Goal: Information Seeking & Learning: Learn about a topic

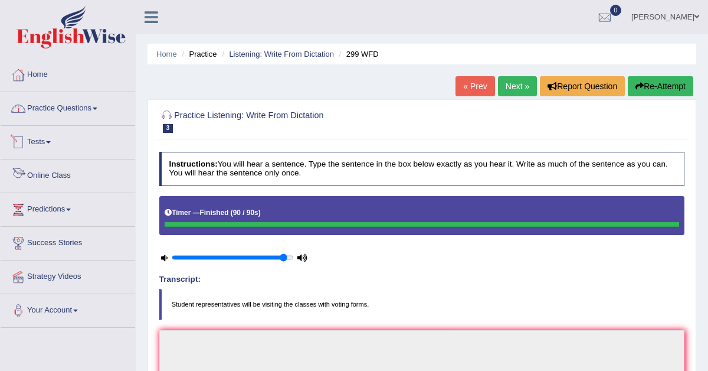
click at [74, 107] on link "Practice Questions" at bounding box center [68, 107] width 135 height 30
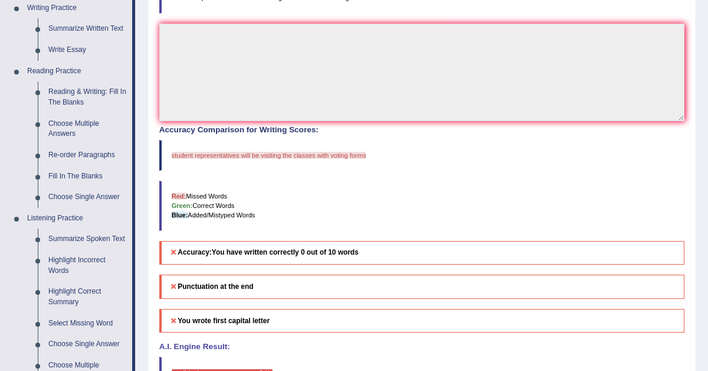
scroll to position [307, 0]
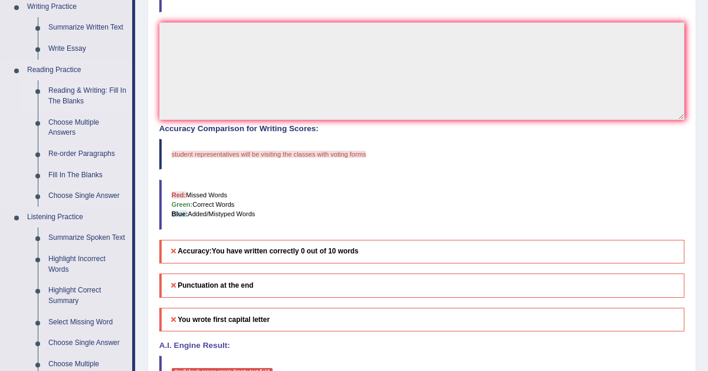
click at [73, 92] on link "Reading & Writing: Fill In The Blanks" at bounding box center [87, 95] width 89 height 31
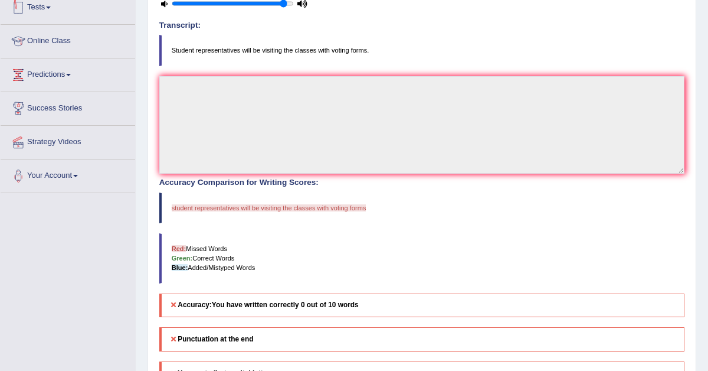
scroll to position [293, 0]
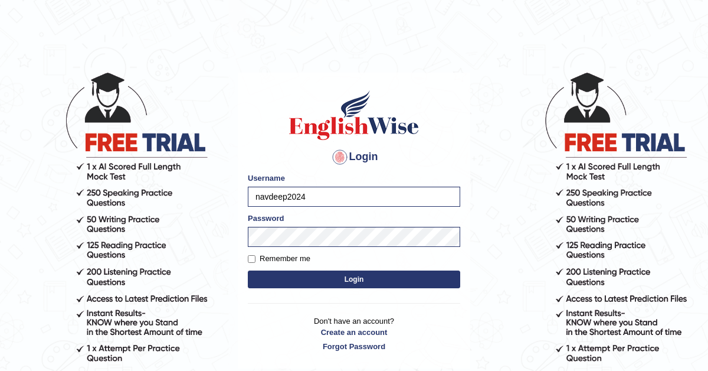
click at [516, 179] on body "Login Please fix the following errors: Username navdeep2024 Password Remember m…" at bounding box center [354, 220] width 708 height 371
click at [367, 284] on button "Login" at bounding box center [354, 279] width 212 height 18
click at [366, 277] on button "Login" at bounding box center [354, 279] width 212 height 18
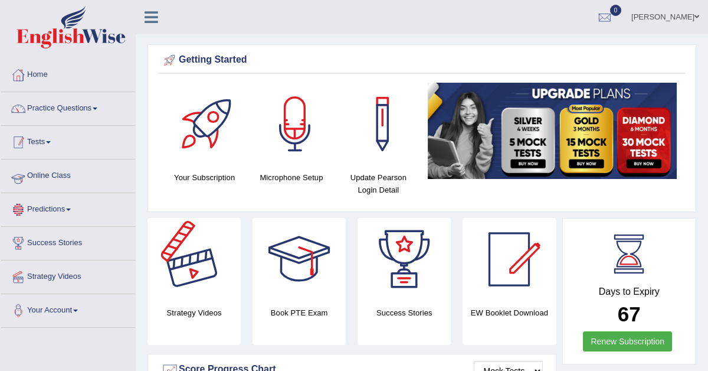
click at [48, 137] on link "Tests" at bounding box center [68, 141] width 135 height 30
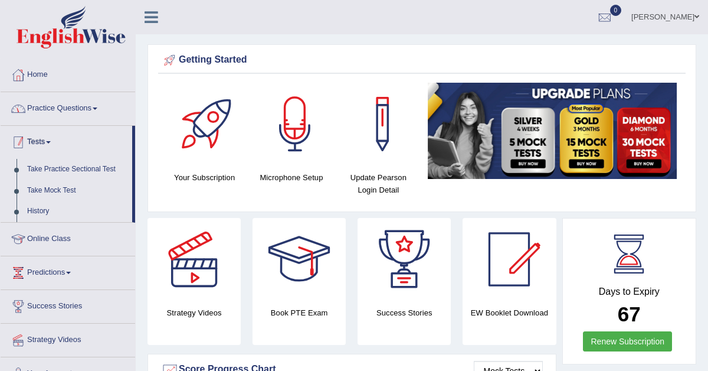
click at [65, 112] on link "Practice Questions" at bounding box center [68, 107] width 135 height 30
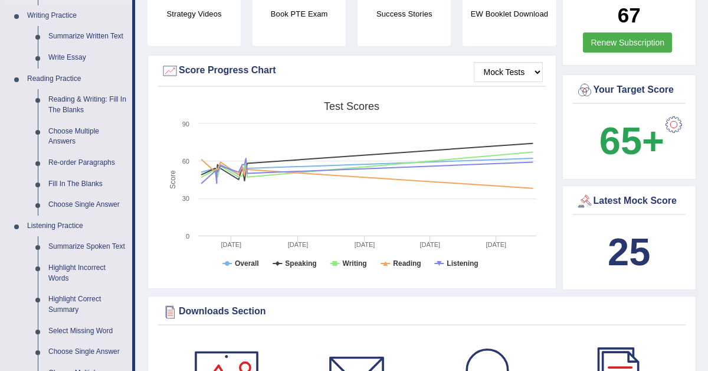
scroll to position [299, 0]
click at [84, 98] on link "Reading & Writing: Fill In The Blanks" at bounding box center [87, 104] width 89 height 31
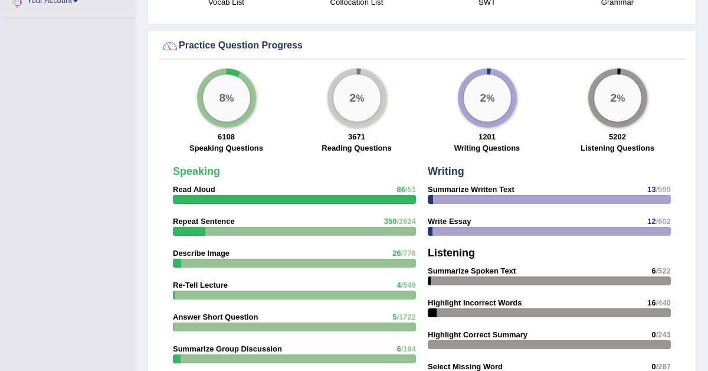
scroll to position [814, 0]
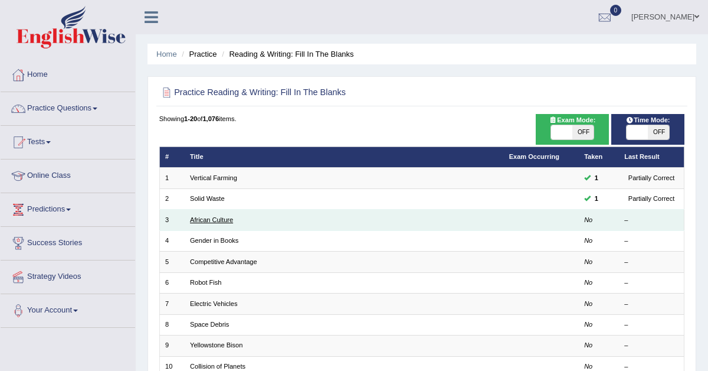
click at [215, 217] on link "African Culture" at bounding box center [211, 219] width 43 height 7
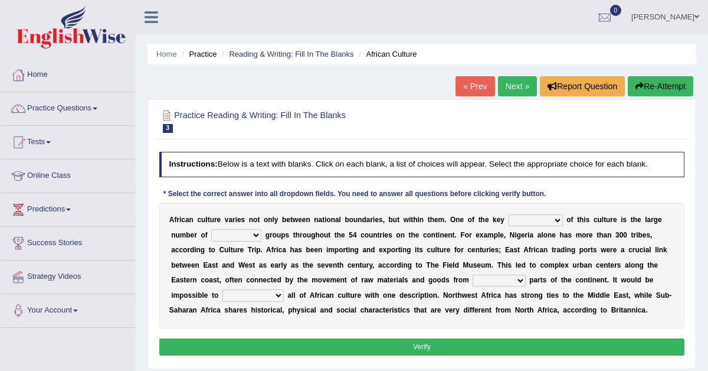
click at [539, 221] on select "conjectures features issues doubts" at bounding box center [536, 220] width 54 height 12
select select "features"
click at [248, 237] on select "ethic ethnic eugenic epic" at bounding box center [236, 235] width 50 height 12
click at [555, 214] on select "conjectures features issues doubts" at bounding box center [536, 220] width 54 height 12
click at [255, 232] on select "ethic ethnic eugenic epic" at bounding box center [236, 235] width 50 height 12
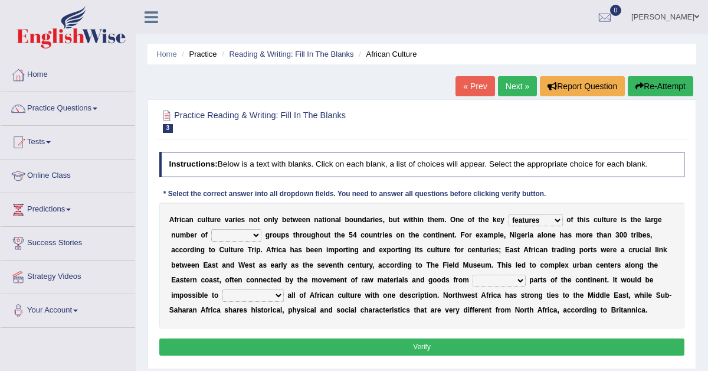
select select "ethic"
drag, startPoint x: 245, startPoint y: 249, endPoint x: 302, endPoint y: 249, distance: 56.6
click at [293, 249] on div "A f r i c a n c u l t u r e v a r i e s n o t o n l y b e t w e e n n a t i o n…" at bounding box center [422, 265] width 526 height 126
click at [507, 278] on select "forelocked interlocked unlocked landlocked" at bounding box center [499, 280] width 53 height 12
select select "landlocked"
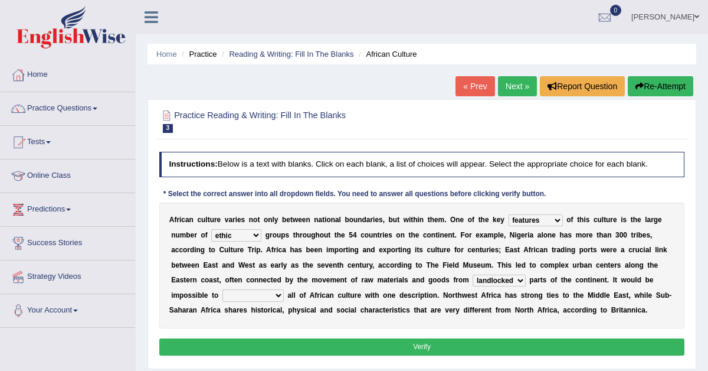
click at [273, 297] on select "characterize conceptualize symbolize synthesize" at bounding box center [252, 295] width 61 height 12
select select "symbolize"
click at [343, 341] on button "Verify" at bounding box center [422, 346] width 526 height 17
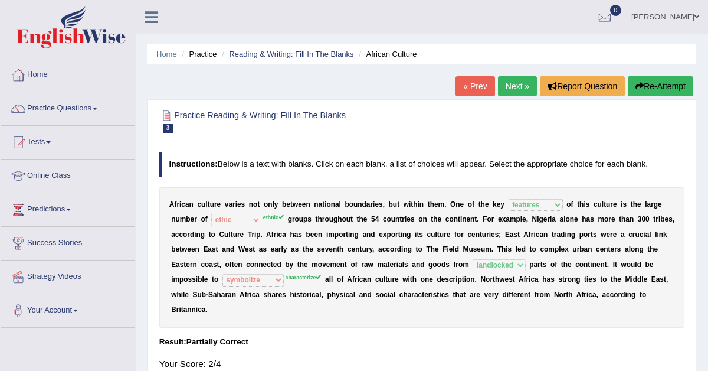
click at [510, 87] on link "Next »" at bounding box center [517, 86] width 39 height 20
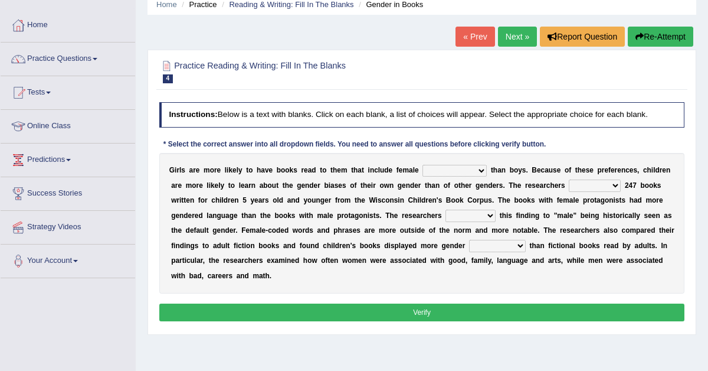
scroll to position [51, 0]
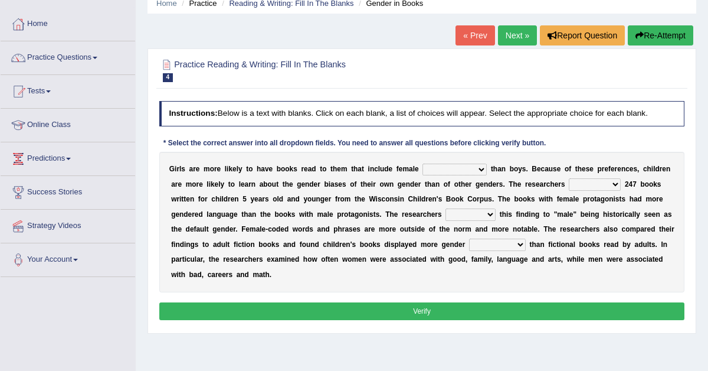
click at [461, 168] on select "protagonists cosmogonists agonists expressionists" at bounding box center [454, 169] width 64 height 12
click at [461, 166] on select "protagonists cosmogonists agonists expressionists" at bounding box center [454, 169] width 64 height 12
select select "expressionists"
click at [478, 169] on select "protagonists cosmogonists agonists expressionists" at bounding box center [454, 169] width 64 height 12
click at [604, 181] on select "hydrolyzed paralyzed catalyzed analyzed" at bounding box center [595, 184] width 52 height 12
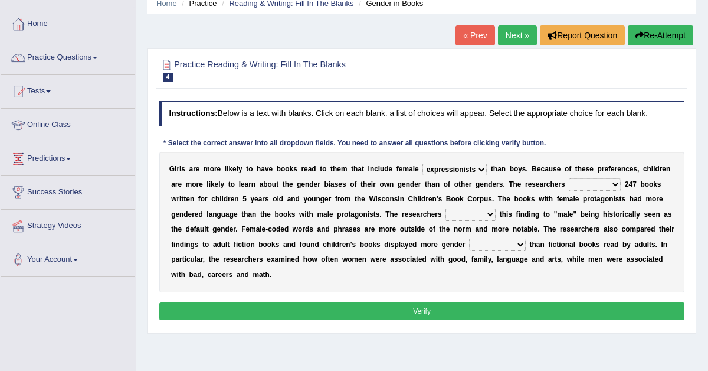
select select "analyzed"
click at [484, 214] on select "contribute tribute distribute attribute" at bounding box center [470, 214] width 50 height 12
click at [480, 214] on select "contribute tribute distribute attribute" at bounding box center [470, 214] width 50 height 12
select select "contribute"
click at [486, 212] on select "contribute tribute distribute attribute" at bounding box center [470, 214] width 50 height 12
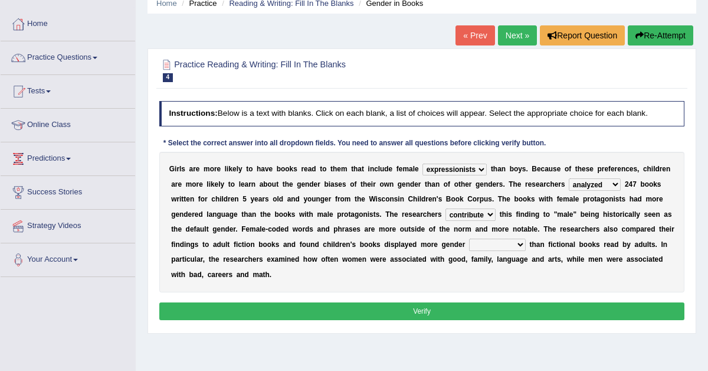
click at [486, 212] on select "contribute tribute distribute attribute" at bounding box center [470, 214] width 50 height 12
click at [480, 202] on b "p" at bounding box center [482, 199] width 4 height 8
click at [490, 211] on select "contribute tribute distribute attribute" at bounding box center [470, 214] width 50 height 12
click at [515, 242] on select "stereotypes teletypes prototypes electrotypes" at bounding box center [497, 244] width 57 height 12
click at [526, 244] on select "stereotypes teletypes prototypes electrotypes" at bounding box center [497, 244] width 57 height 12
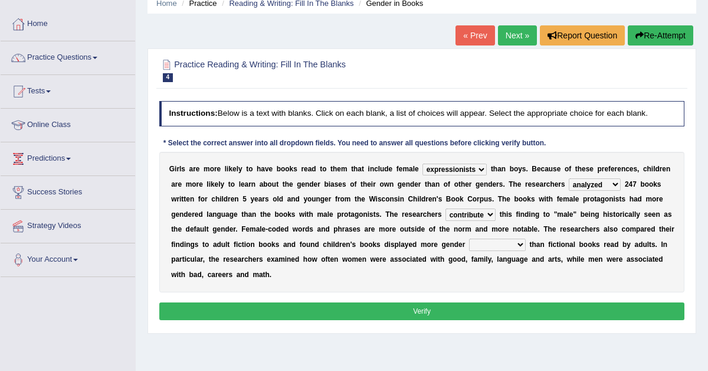
select select "stereotypes"
click at [441, 304] on button "Verify" at bounding box center [422, 310] width 526 height 17
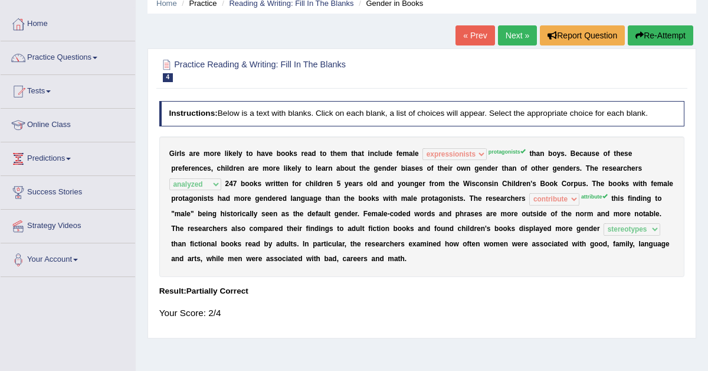
click at [506, 34] on link "Next »" at bounding box center [517, 35] width 39 height 20
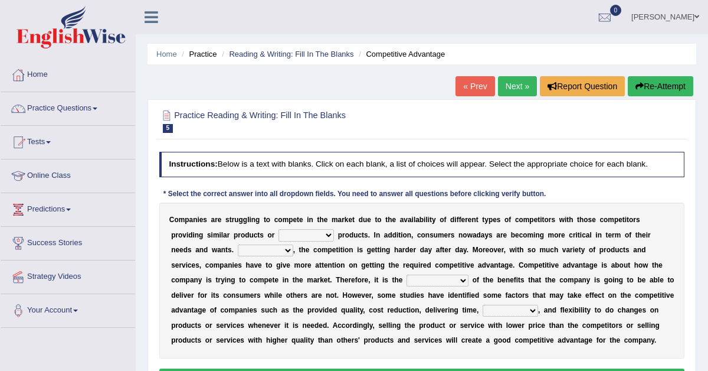
click at [300, 233] on select "constitution restitution substitution institution" at bounding box center [305, 235] width 55 height 12
click at [320, 232] on select "constitution restitution substitution institution" at bounding box center [305, 235] width 55 height 12
select select "constitution"
click at [265, 248] on select "However Instead Additionally Therefore" at bounding box center [265, 250] width 55 height 12
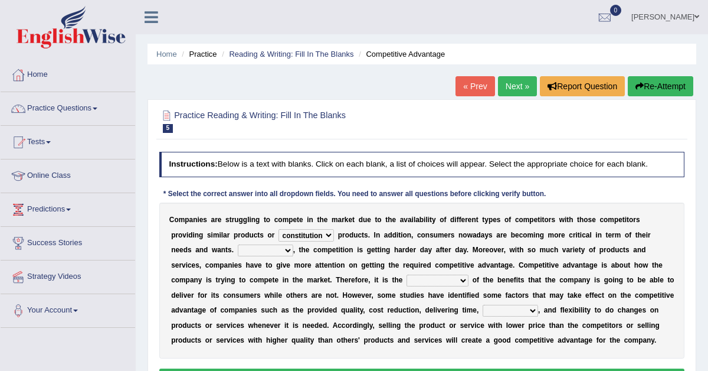
click at [257, 249] on select "However Instead Additionally Therefore" at bounding box center [265, 250] width 55 height 12
select select "Additionally"
click at [407, 279] on select "dissemination ordination determination incarnation" at bounding box center [438, 280] width 62 height 12
select select "determination"
click at [483, 307] on select "captivation aggregation deprivation innovation" at bounding box center [510, 310] width 55 height 12
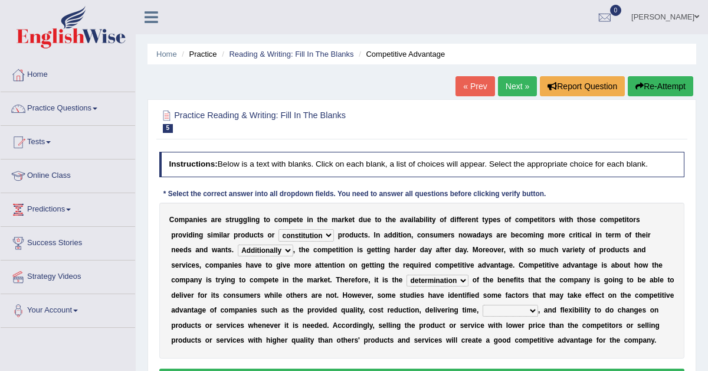
click at [483, 309] on select "captivation aggregation deprivation innovation" at bounding box center [510, 310] width 55 height 12
select select "innovation"
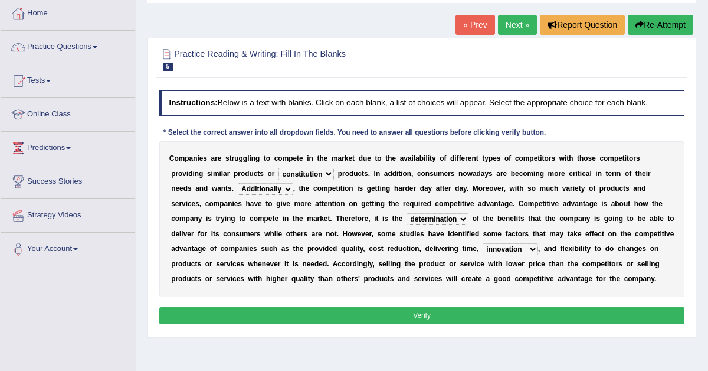
scroll to position [63, 0]
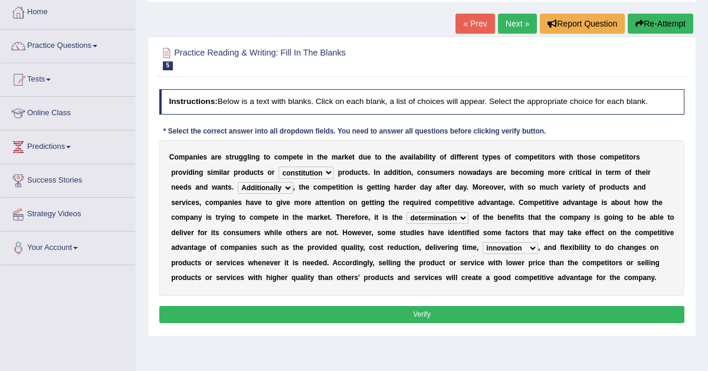
click at [453, 312] on button "Verify" at bounding box center [422, 314] width 526 height 17
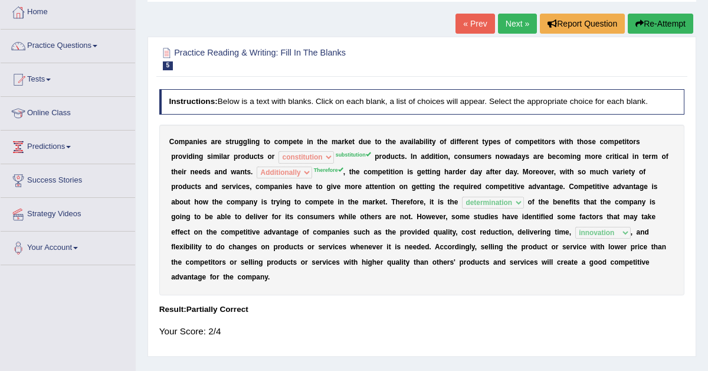
click at [511, 18] on link "Next »" at bounding box center [517, 24] width 39 height 20
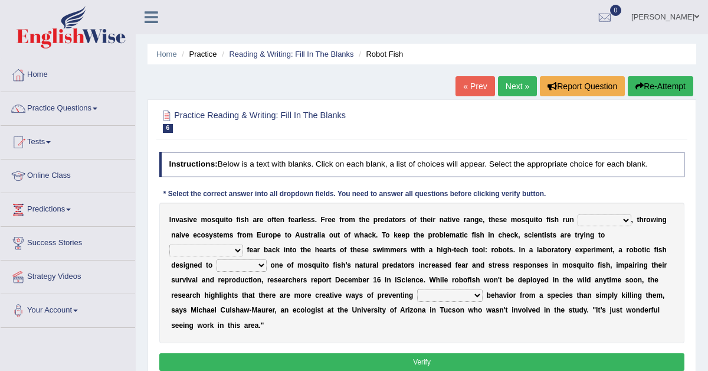
click at [590, 218] on select "occupant flippant rampant concordant" at bounding box center [604, 220] width 53 height 12
select select "rampant"
click at [243, 244] on select "accept spike strike drake" at bounding box center [206, 250] width 74 height 12
select select "accept"
click at [243, 244] on select "accept spike strike drake" at bounding box center [206, 250] width 74 height 12
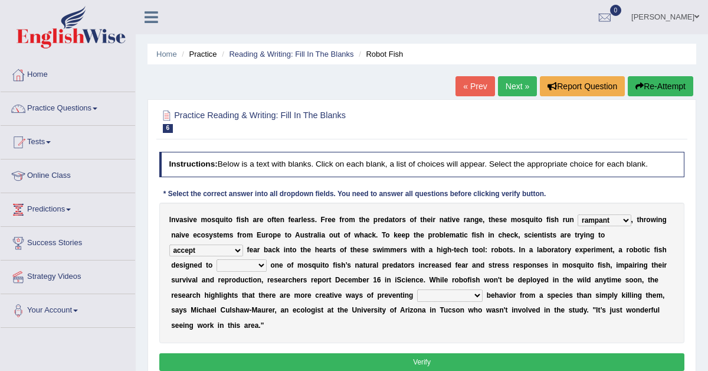
click at [217, 264] on select "bequest mimic battle conquest" at bounding box center [242, 265] width 50 height 12
select select "mimic"
click at [436, 292] on select "unprivileged unprecedented uncharted unwanted" at bounding box center [449, 295] width 65 height 12
select select "unwanted"
click at [411, 360] on button "Verify" at bounding box center [422, 361] width 526 height 17
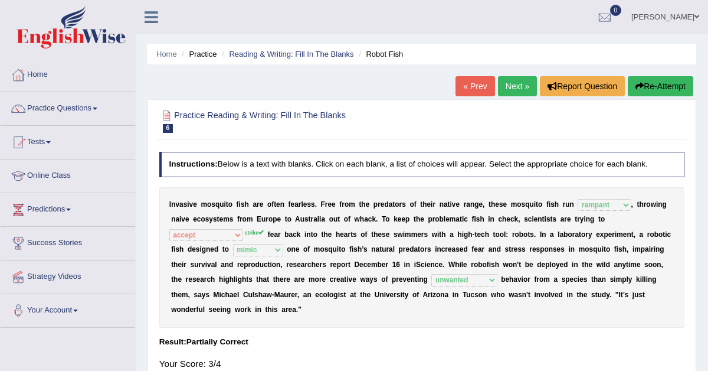
click at [510, 81] on link "Next »" at bounding box center [517, 86] width 39 height 20
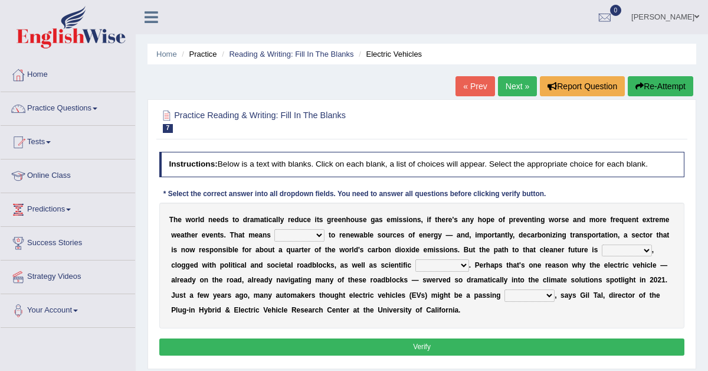
click at [306, 235] on select "grafting drafting crafting shifting" at bounding box center [299, 235] width 50 height 12
select select "shifting"
click at [314, 231] on select "grafting drafting crafting shifting" at bounding box center [299, 235] width 50 height 12
click at [627, 251] on select "daunting daunted daunt dauntless" at bounding box center [627, 250] width 50 height 12
select select "daunted"
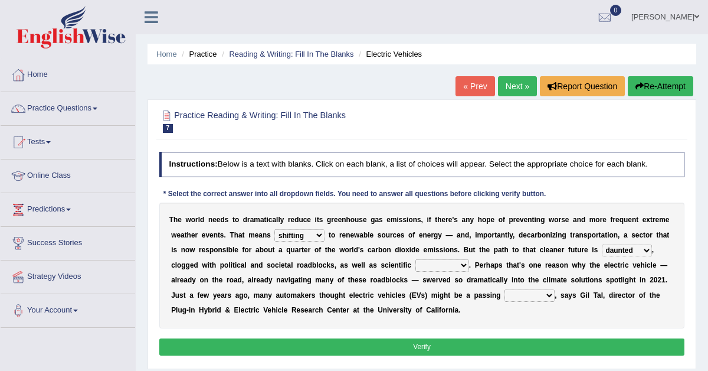
click at [445, 267] on select "spectacles obstacles tentacles receptacles" at bounding box center [442, 265] width 54 height 12
click at [448, 264] on select "spectacles obstacles tentacles receptacles" at bounding box center [442, 265] width 54 height 12
select select "obstacles"
click at [529, 291] on select "fad gad tad lad" at bounding box center [529, 295] width 50 height 12
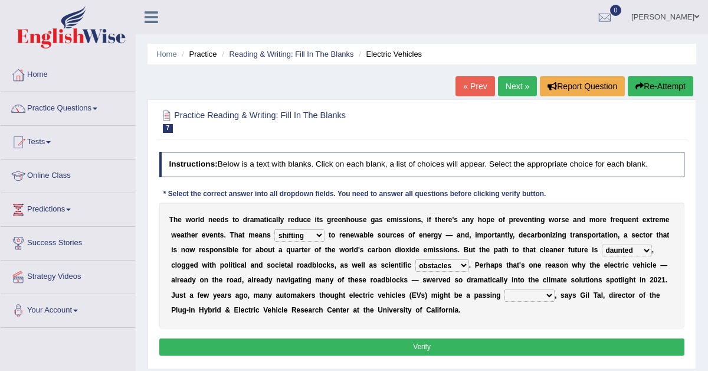
select select "fad"
click at [468, 345] on button "Verify" at bounding box center [422, 346] width 526 height 17
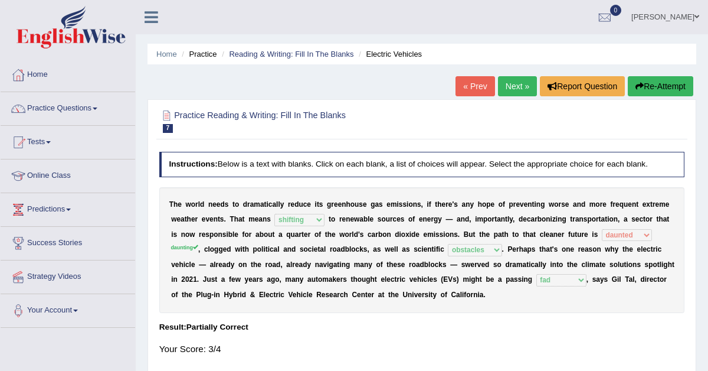
click at [520, 84] on link "Next »" at bounding box center [517, 86] width 39 height 20
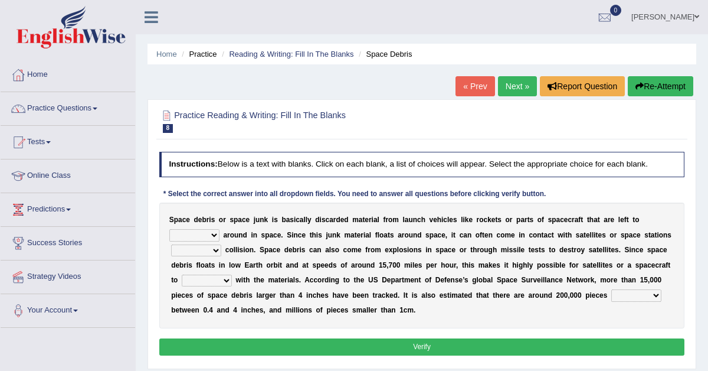
click at [212, 235] on select "twist center roam loll" at bounding box center [194, 235] width 50 height 12
select select "roam"
click at [207, 237] on select "twist center roam loll" at bounding box center [194, 235] width 50 height 12
click at [211, 253] on select "risks risk risked risking" at bounding box center [196, 250] width 50 height 12
select select "risk"
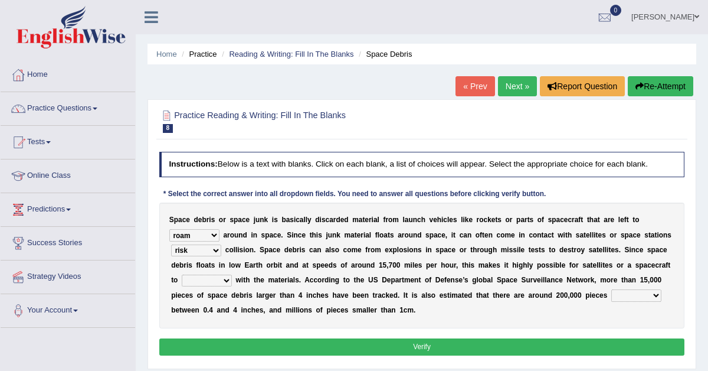
click at [212, 248] on select "risks risk risked risking" at bounding box center [196, 250] width 50 height 12
click at [203, 279] on select "collect collate collide collocate" at bounding box center [207, 280] width 50 height 12
select select "collect"
click at [628, 294] on select "sized sizing size sizes" at bounding box center [636, 295] width 50 height 12
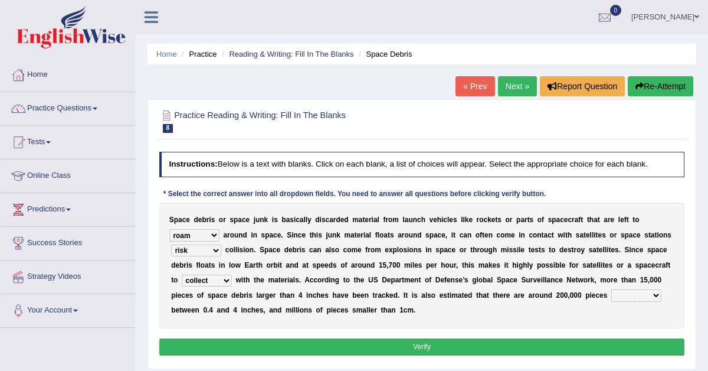
select select "sized"
click at [651, 296] on select "sized sizing size sizes" at bounding box center [636, 295] width 50 height 12
click at [640, 297] on select "sized sizing size sizes" at bounding box center [636, 295] width 50 height 12
click at [643, 294] on select "sized sizing size sizes" at bounding box center [636, 295] width 50 height 12
click at [356, 342] on button "Verify" at bounding box center [422, 346] width 526 height 17
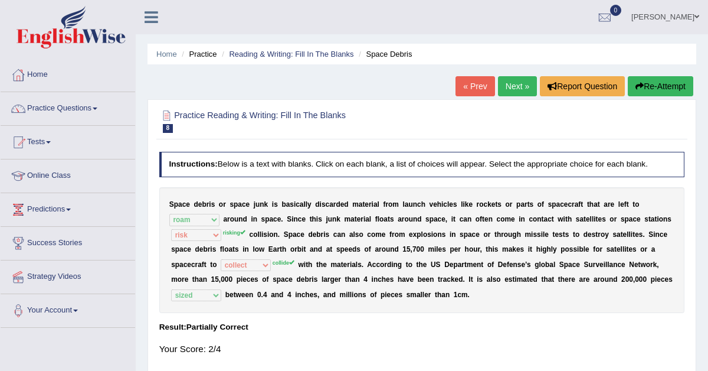
click at [512, 79] on link "Next »" at bounding box center [517, 86] width 39 height 20
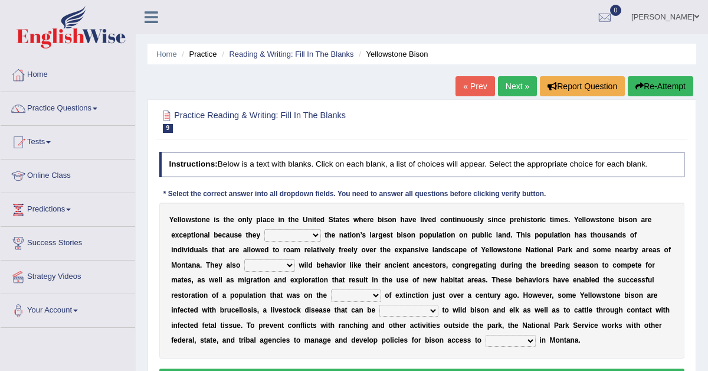
click at [322, 232] on b at bounding box center [323, 235] width 4 height 8
click at [309, 231] on select "congregate comprise consist compromise" at bounding box center [292, 235] width 57 height 12
select select "consist"
click at [305, 231] on select "congregate comprise consist compromise" at bounding box center [292, 235] width 57 height 12
click at [306, 232] on select "congregate comprise consist compromise" at bounding box center [292, 235] width 57 height 12
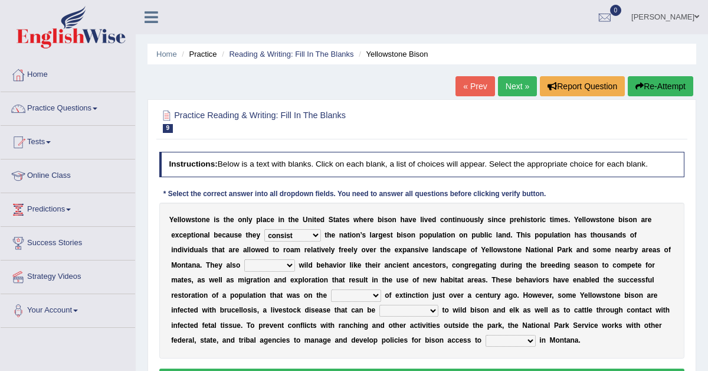
click at [244, 261] on select "exhibit disregard resist encourage" at bounding box center [269, 265] width 51 height 12
select select "exhibit"
click at [331, 296] on select "brine brink danger brindle" at bounding box center [356, 295] width 50 height 12
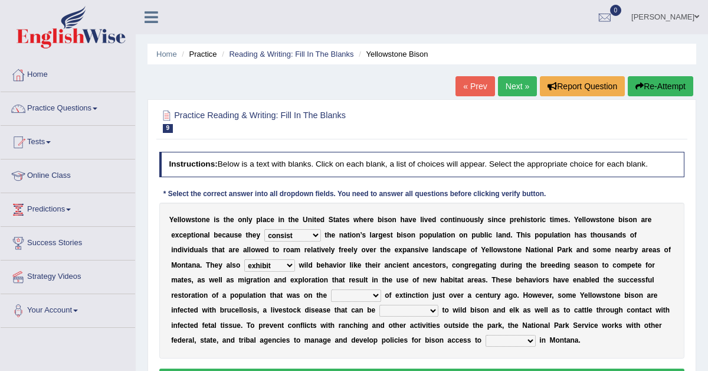
click at [331, 294] on select "brine brink danger brindle" at bounding box center [356, 295] width 50 height 12
select select "danger"
click at [379, 308] on select "transplanted transported transgressed transmitted" at bounding box center [408, 310] width 59 height 12
click at [379, 310] on select "transplanted transported transgressed transmitted" at bounding box center [408, 310] width 59 height 12
select select "transmitted"
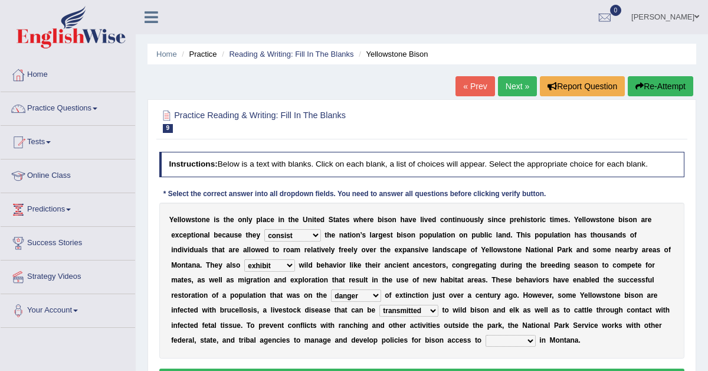
click at [486, 338] on select "habitat habitat habitant food" at bounding box center [511, 341] width 50 height 12
select select "habitat"
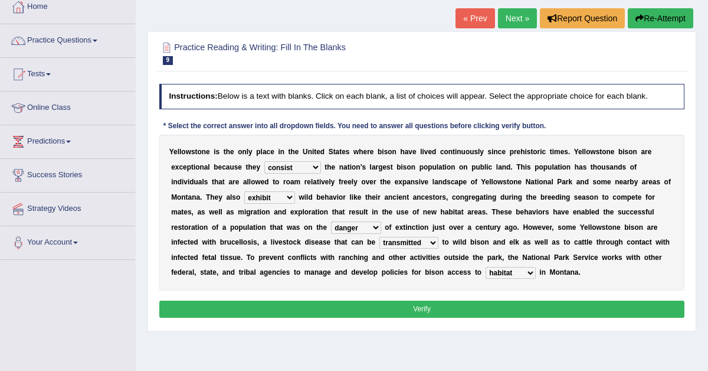
scroll to position [71, 0]
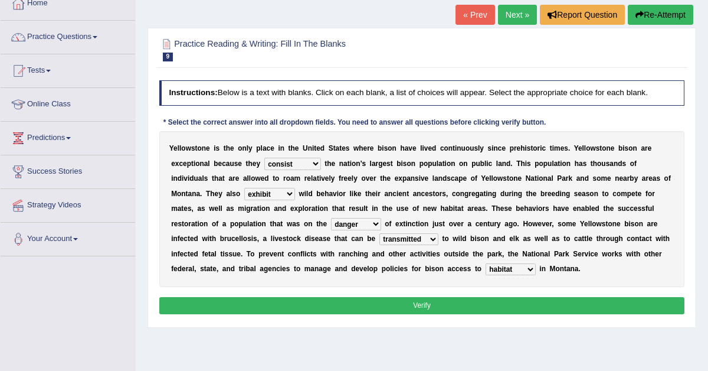
click at [457, 299] on button "Verify" at bounding box center [422, 305] width 526 height 17
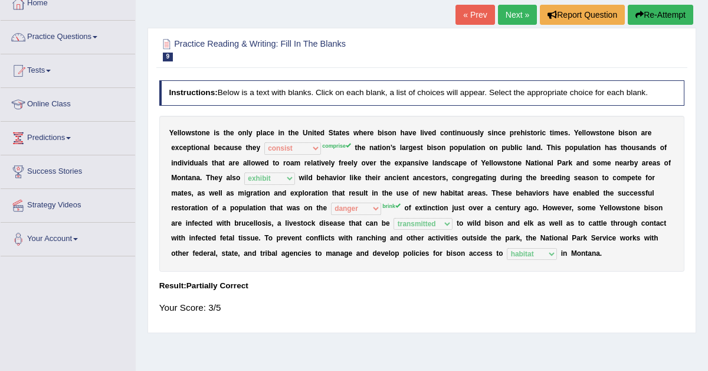
scroll to position [0, 0]
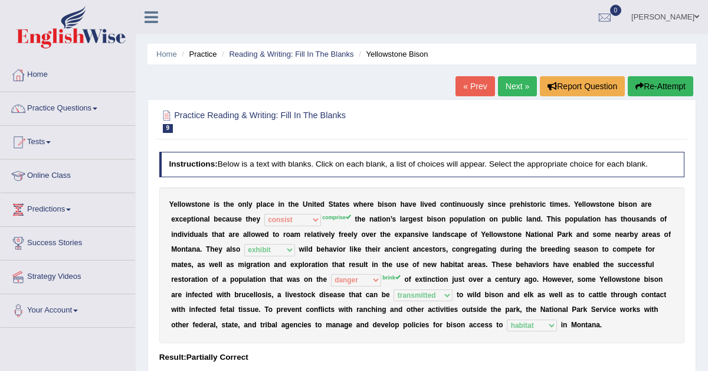
click at [516, 84] on link "Next »" at bounding box center [517, 86] width 39 height 20
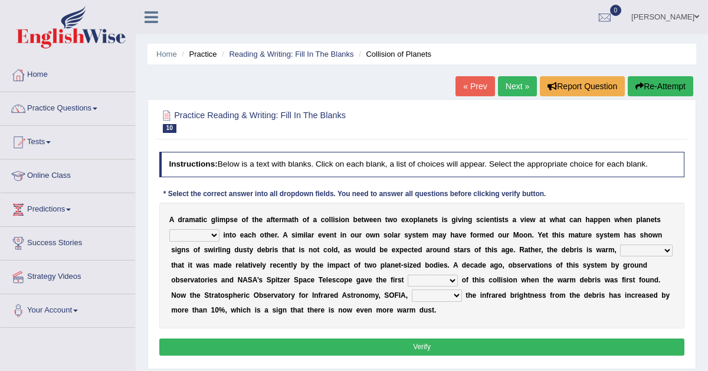
click at [209, 232] on select "crash explore roam implode" at bounding box center [194, 235] width 50 height 12
select select "crash"
click at [646, 246] on select "reinforcing sentencing forging conducing" at bounding box center [646, 250] width 52 height 12
select select "sentencing"
click at [430, 279] on select "pints faints hints taints" at bounding box center [433, 280] width 50 height 12
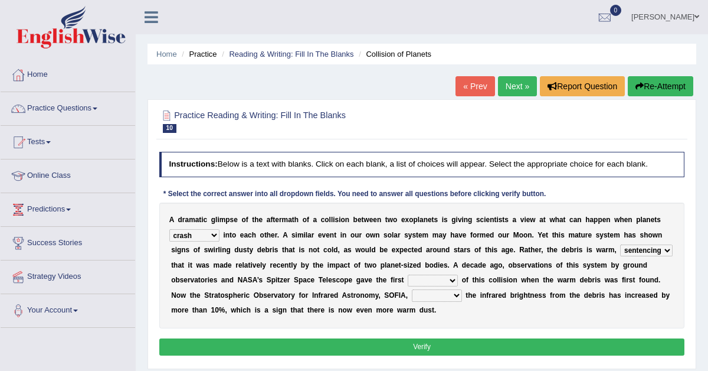
select select "hints"
click at [438, 297] on select "concealed revealed repealed unsealed" at bounding box center [437, 295] width 50 height 12
select select "revealed"
click at [430, 348] on button "Verify" at bounding box center [422, 346] width 526 height 17
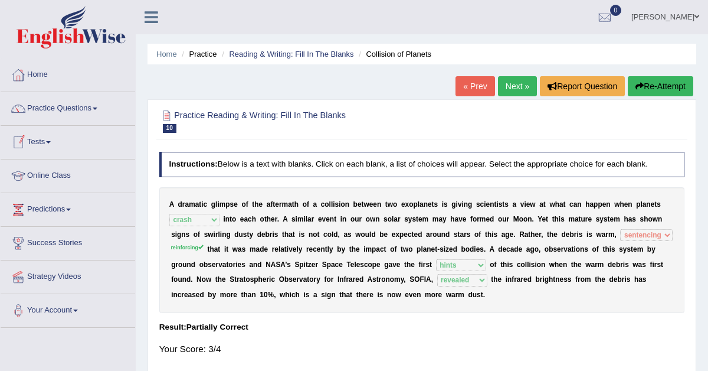
click at [46, 137] on link "Tests" at bounding box center [68, 141] width 135 height 30
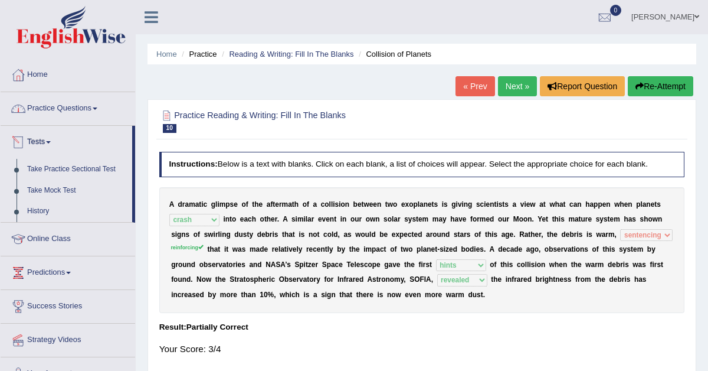
click at [74, 113] on link "Practice Questions" at bounding box center [68, 107] width 135 height 30
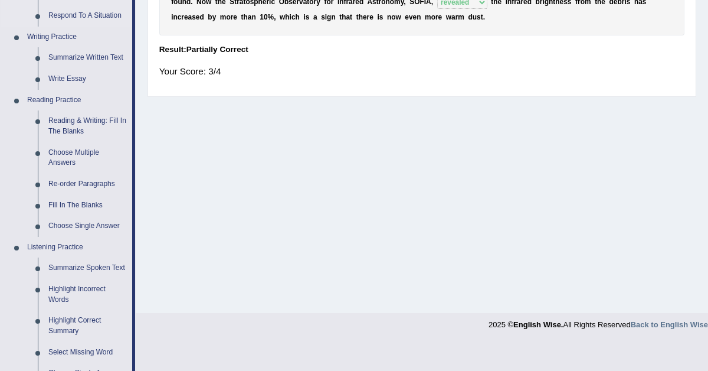
scroll to position [279, 0]
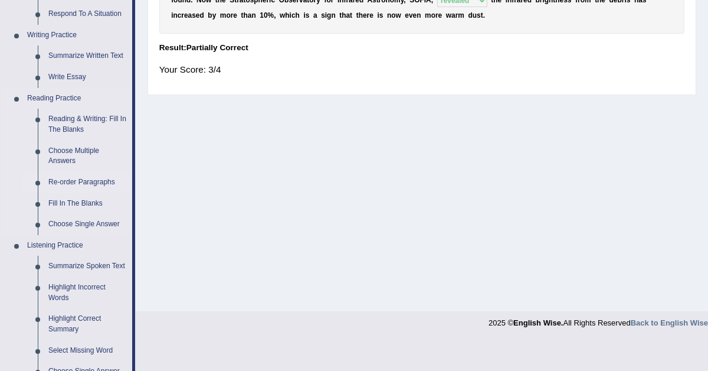
click at [74, 179] on link "Re-order Paragraphs" at bounding box center [87, 182] width 89 height 21
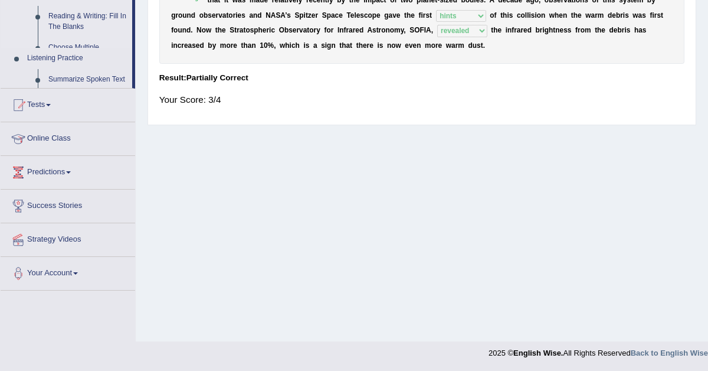
scroll to position [147, 0]
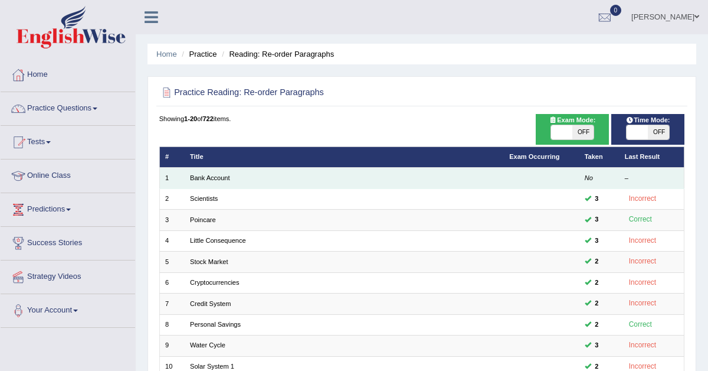
click at [245, 182] on td "Bank Account" at bounding box center [344, 178] width 319 height 21
click at [219, 176] on link "Bank Account" at bounding box center [210, 177] width 40 height 7
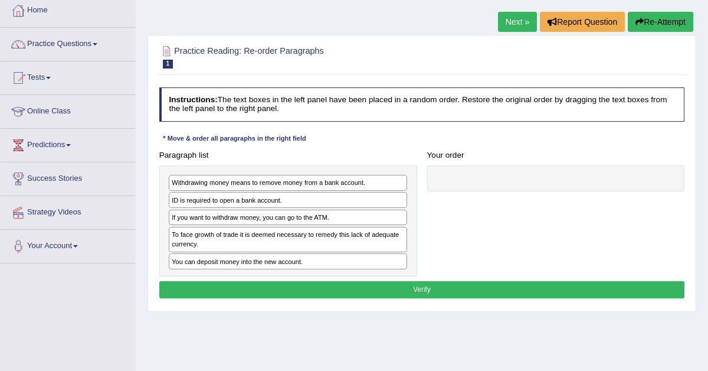
scroll to position [71, 0]
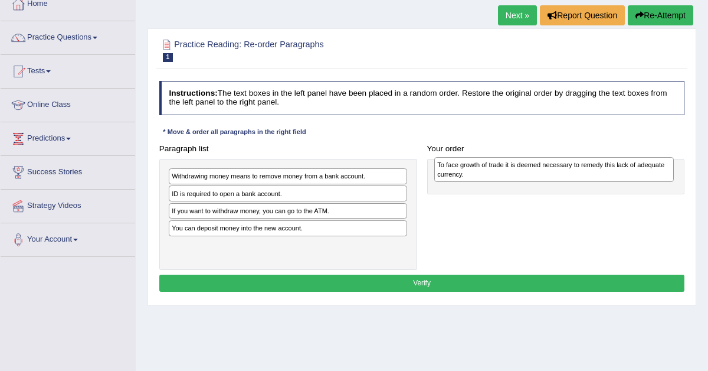
drag, startPoint x: 193, startPoint y: 227, endPoint x: 506, endPoint y: 155, distance: 320.9
click at [506, 155] on div "Paragraph list Withdrawing money means to remove money from a bank account. ID …" at bounding box center [422, 205] width 536 height 130
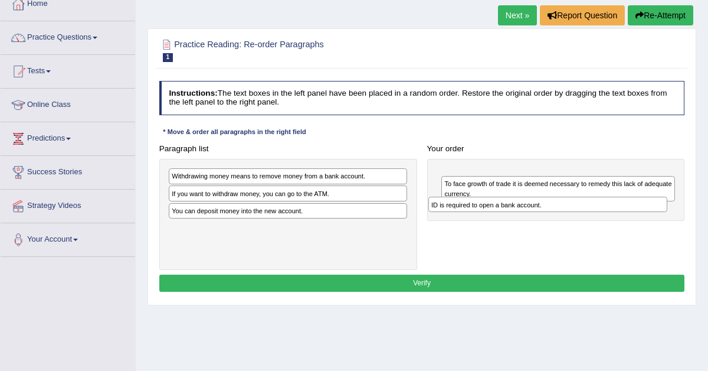
drag, startPoint x: 251, startPoint y: 191, endPoint x: 555, endPoint y: 214, distance: 305.3
click at [555, 212] on div "ID is required to open a bank account." at bounding box center [548, 203] width 240 height 15
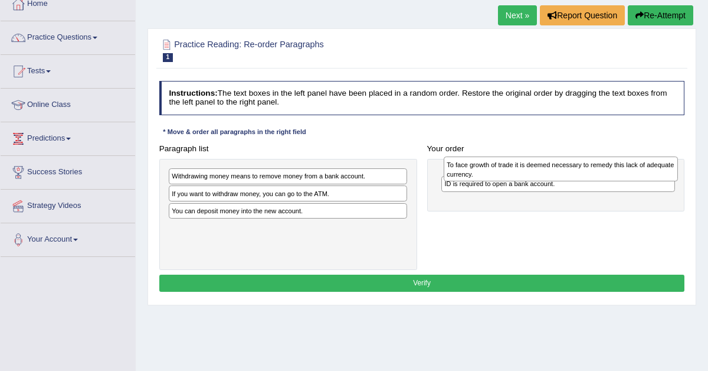
drag, startPoint x: 524, startPoint y: 201, endPoint x: 532, endPoint y: 160, distance: 42.1
click at [531, 162] on div "To face growth of trade it is deemed necessary to remedy this lack of adequate …" at bounding box center [561, 168] width 234 height 25
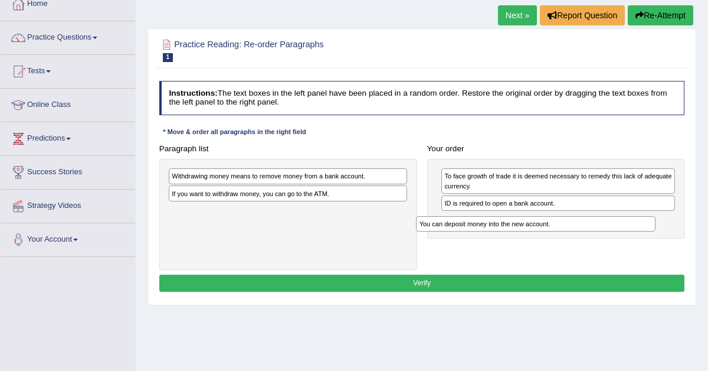
drag, startPoint x: 240, startPoint y: 210, endPoint x: 536, endPoint y: 228, distance: 296.1
click at [535, 228] on div "You can deposit money into the new account." at bounding box center [536, 223] width 240 height 15
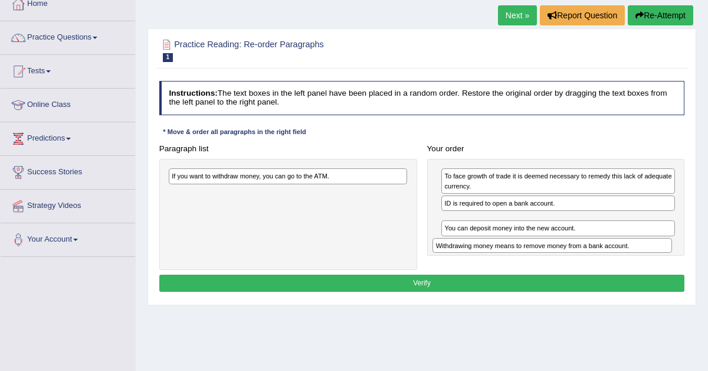
drag, startPoint x: 231, startPoint y: 169, endPoint x: 541, endPoint y: 251, distance: 320.3
click at [542, 251] on div "Withdrawing money means to remove money from a bank account." at bounding box center [552, 245] width 240 height 15
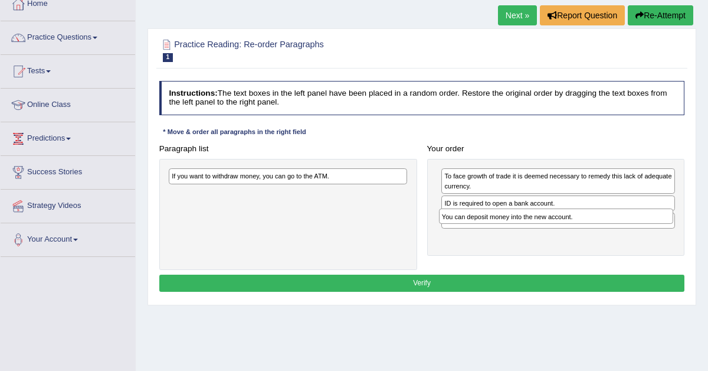
drag, startPoint x: 506, startPoint y: 235, endPoint x: 503, endPoint y: 213, distance: 22.6
click at [503, 213] on div "You can deposit money into the new account." at bounding box center [556, 215] width 234 height 15
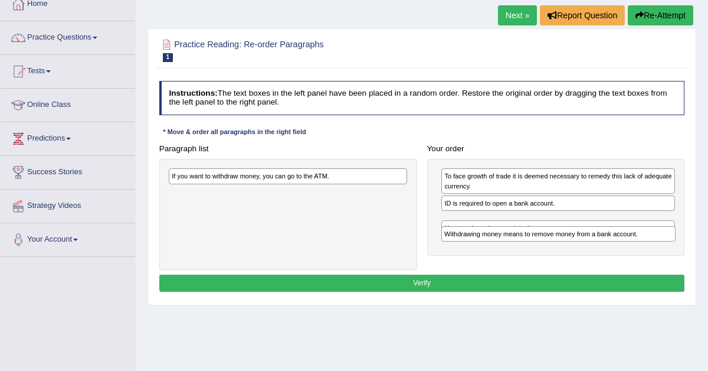
drag, startPoint x: 482, startPoint y: 218, endPoint x: 482, endPoint y: 243, distance: 25.4
click at [482, 241] on div "Withdrawing money means to remove money from a bank account." at bounding box center [558, 233] width 234 height 15
drag, startPoint x: 480, startPoint y: 238, endPoint x: 480, endPoint y: 217, distance: 20.7
click at [480, 224] on div "You can deposit money into the new account." at bounding box center [558, 231] width 234 height 15
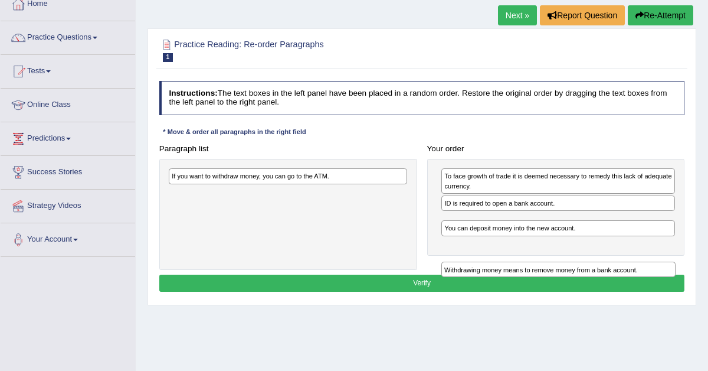
drag, startPoint x: 458, startPoint y: 217, endPoint x: 458, endPoint y: 277, distance: 60.8
click at [458, 277] on div "Instructions: The text boxes in the left panel have been placed in a random ord…" at bounding box center [421, 188] width 530 height 224
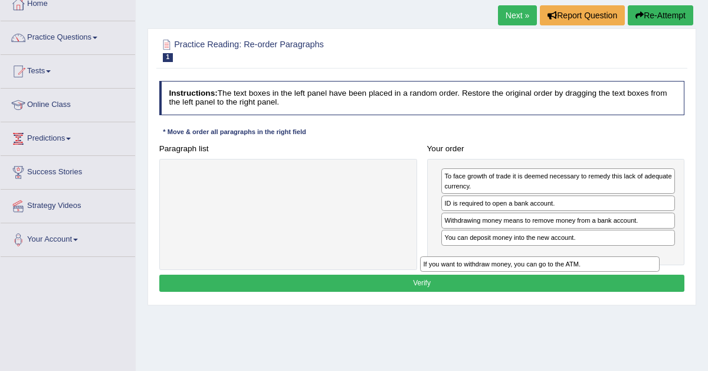
drag, startPoint x: 309, startPoint y: 176, endPoint x: 606, endPoint y: 274, distance: 312.7
click at [604, 275] on div "Instructions: The text boxes in the left panel have been placed in a random ord…" at bounding box center [421, 188] width 530 height 224
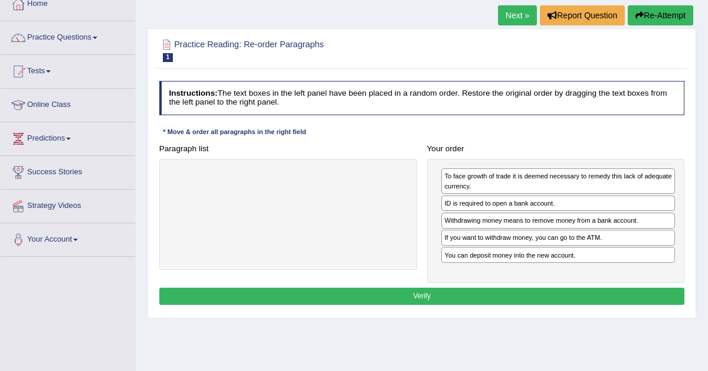
click at [491, 289] on button "Verify" at bounding box center [422, 295] width 526 height 17
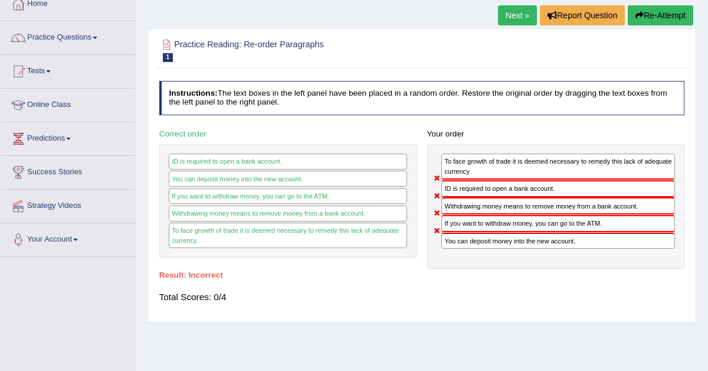
click at [515, 13] on link "Next »" at bounding box center [517, 15] width 39 height 20
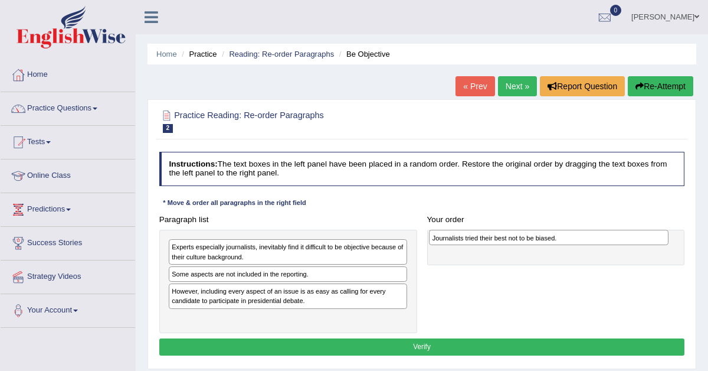
drag, startPoint x: 221, startPoint y: 318, endPoint x: 527, endPoint y: 225, distance: 320.1
click at [527, 225] on div "Paragraph list Experts especially journalists, inevitably find it difficult to …" at bounding box center [422, 272] width 536 height 123
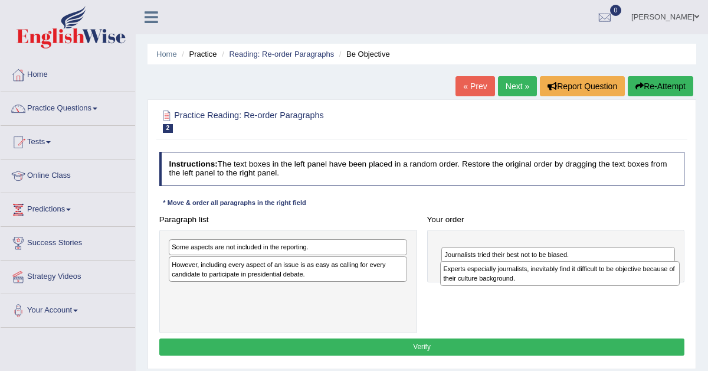
drag, startPoint x: 310, startPoint y: 250, endPoint x: 630, endPoint y: 276, distance: 320.8
click at [630, 276] on div "Experts especially journalists, inevitably find it difficult to be objective be…" at bounding box center [560, 273] width 240 height 25
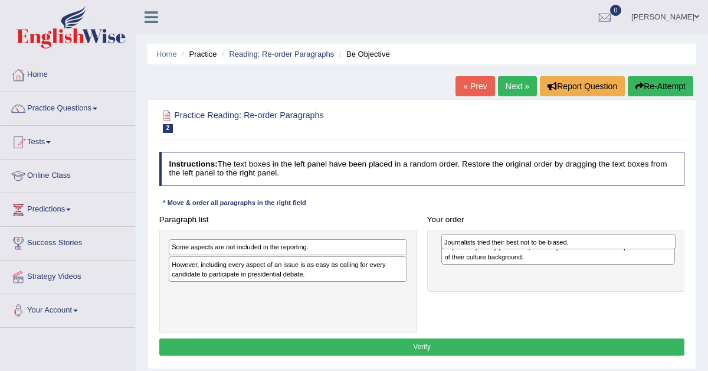
drag, startPoint x: 589, startPoint y: 268, endPoint x: 593, endPoint y: 219, distance: 49.7
click at [593, 220] on div "Your order Experts especially journalists, inevitably find it difficult to be o…" at bounding box center [556, 251] width 268 height 81
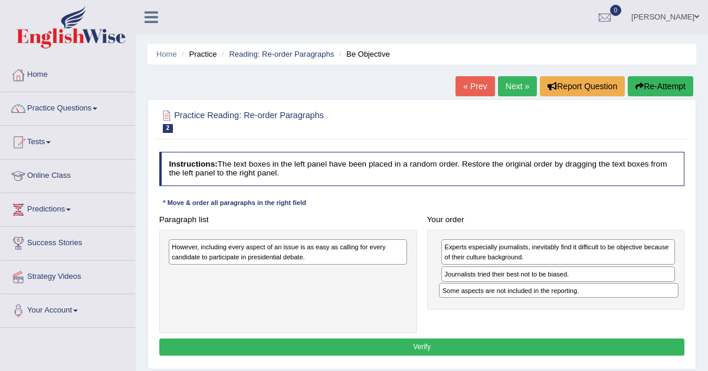
drag, startPoint x: 290, startPoint y: 248, endPoint x: 608, endPoint y: 299, distance: 322.6
click at [608, 299] on div "Paragraph list Some aspects are not included in the reporting. However, includi…" at bounding box center [422, 272] width 536 height 123
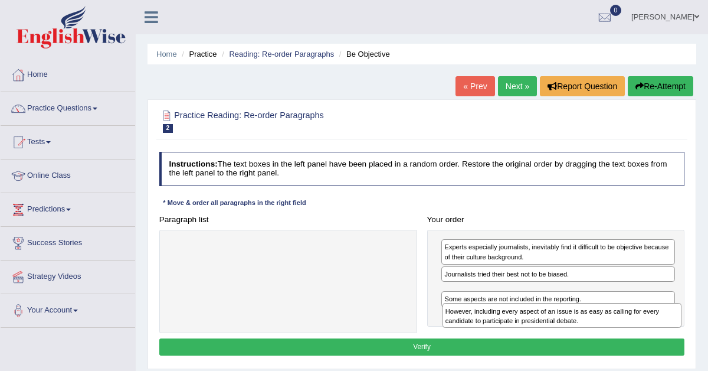
drag, startPoint x: 301, startPoint y: 254, endPoint x: 623, endPoint y: 330, distance: 330.6
click at [623, 330] on div "Paragraph list However, including every aspect of an issue is as easy as callin…" at bounding box center [422, 272] width 536 height 123
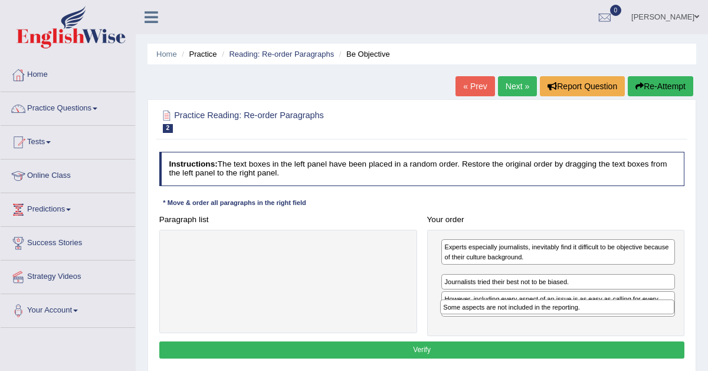
drag, startPoint x: 607, startPoint y: 317, endPoint x: 602, endPoint y: 291, distance: 27.0
click at [602, 299] on div "Some aspects are not included in the reporting." at bounding box center [557, 306] width 234 height 15
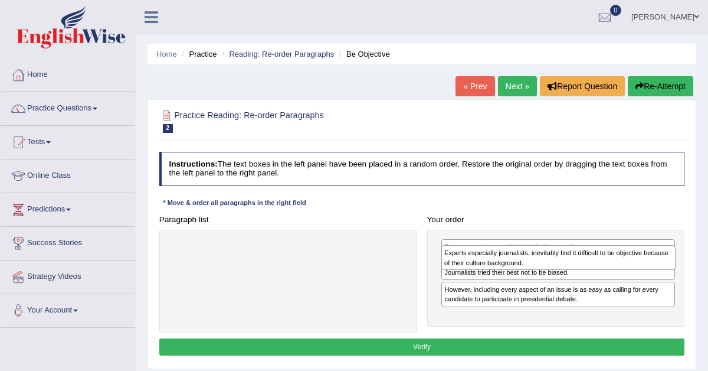
drag, startPoint x: 562, startPoint y: 266, endPoint x: 562, endPoint y: 224, distance: 41.3
click at [562, 245] on div "Experts especially journalists, inevitably find it difficult to be objective be…" at bounding box center [558, 257] width 234 height 25
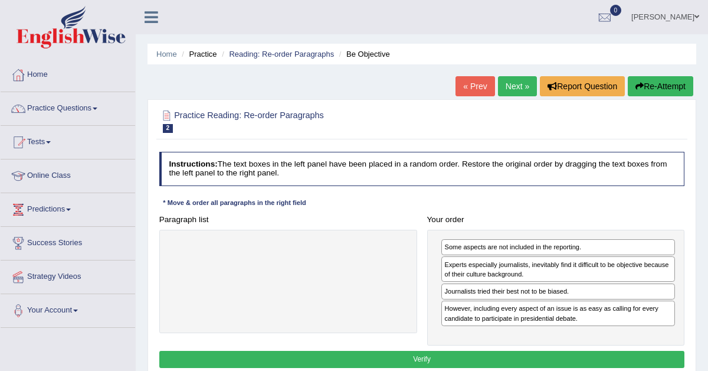
click at [470, 355] on button "Verify" at bounding box center [422, 358] width 526 height 17
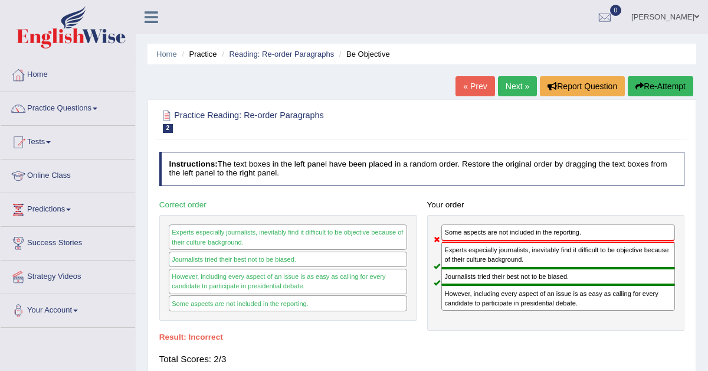
click at [509, 83] on link "Next »" at bounding box center [517, 86] width 39 height 20
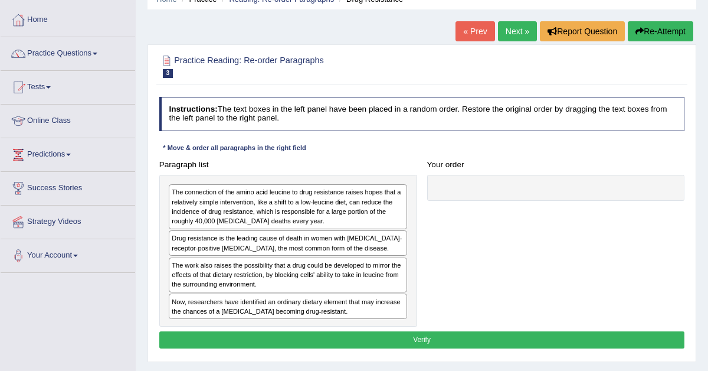
scroll to position [78, 0]
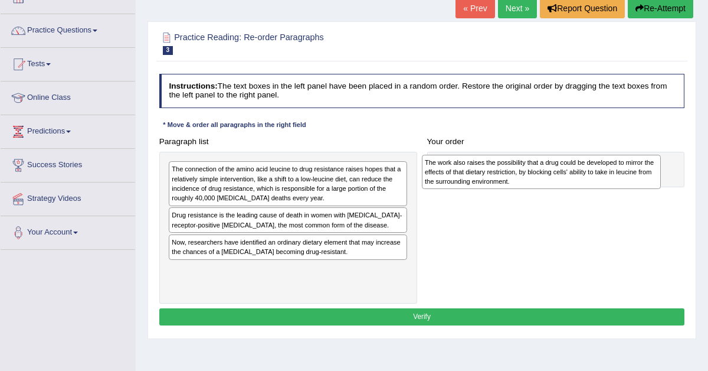
drag, startPoint x: 183, startPoint y: 250, endPoint x: 481, endPoint y: 152, distance: 313.5
click at [480, 155] on div "The work also raises the possibility that a drug could be developed to mirror t…" at bounding box center [542, 172] width 240 height 34
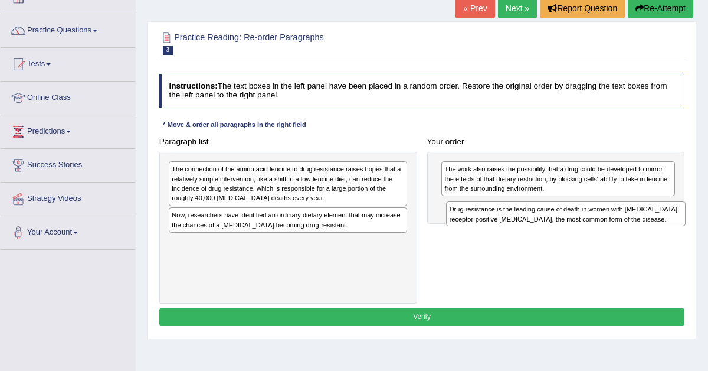
drag, startPoint x: 246, startPoint y: 218, endPoint x: 567, endPoint y: 209, distance: 321.1
click at [568, 209] on div "Drug resistance is the leading cause of death in women with [MEDICAL_DATA]-rece…" at bounding box center [566, 213] width 240 height 25
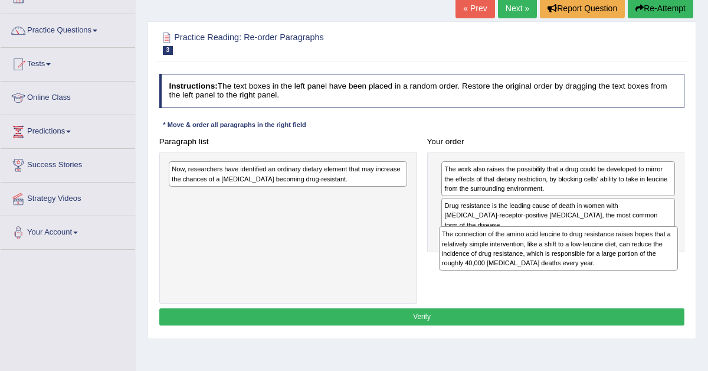
drag, startPoint x: 276, startPoint y: 184, endPoint x: 593, endPoint y: 260, distance: 326.3
click at [593, 260] on div "The connection of the amino acid leucine to drug resistance raises hopes that a…" at bounding box center [559, 248] width 240 height 44
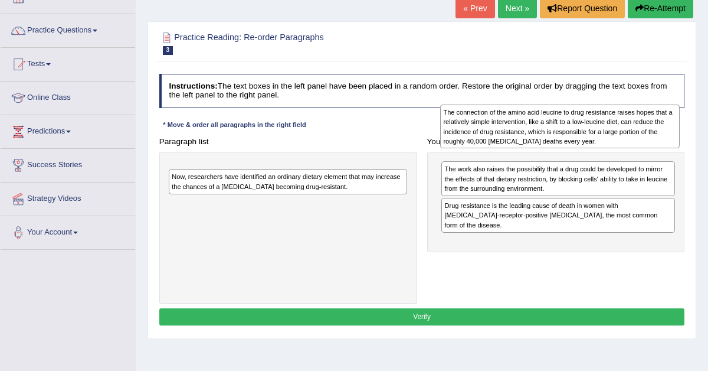
drag, startPoint x: 347, startPoint y: 212, endPoint x: 670, endPoint y: 126, distance: 334.4
click at [670, 126] on div "The connection of the amino acid leucine to drug resistance raises hopes that a…" at bounding box center [560, 126] width 240 height 44
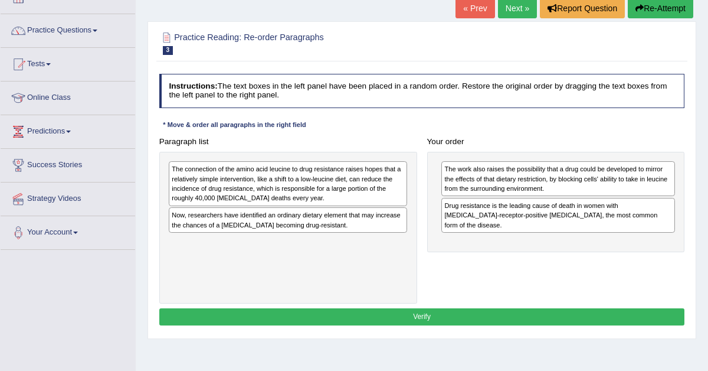
click at [430, 316] on button "Verify" at bounding box center [422, 316] width 526 height 17
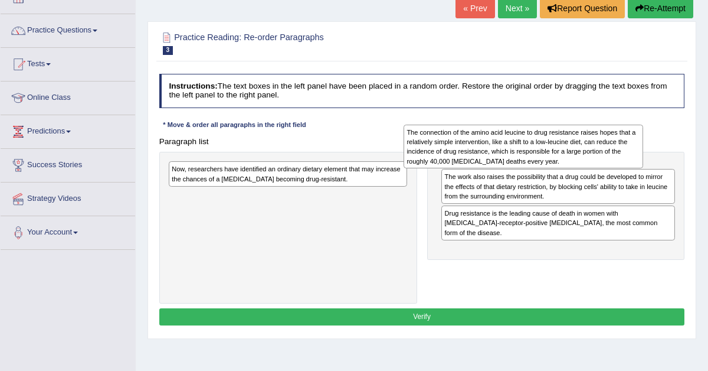
drag, startPoint x: 346, startPoint y: 185, endPoint x: 680, endPoint y: 150, distance: 335.1
click at [643, 150] on div "The connection of the amino acid leucine to drug resistance raises hopes that a…" at bounding box center [524, 146] width 240 height 44
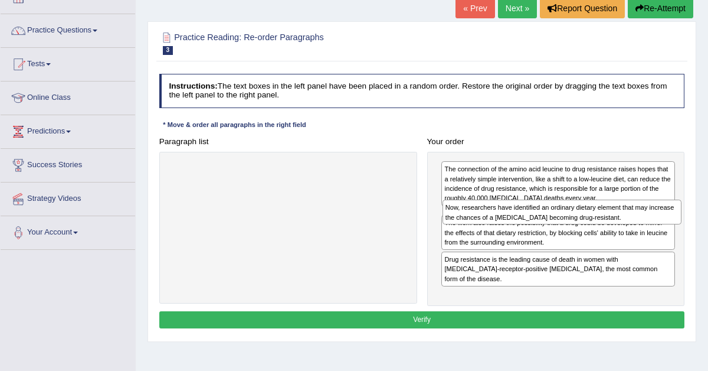
drag, startPoint x: 352, startPoint y: 177, endPoint x: 674, endPoint y: 222, distance: 325.3
click at [674, 222] on div "Now, researchers have identified an ordinary dietary element that may increase …" at bounding box center [563, 211] width 240 height 25
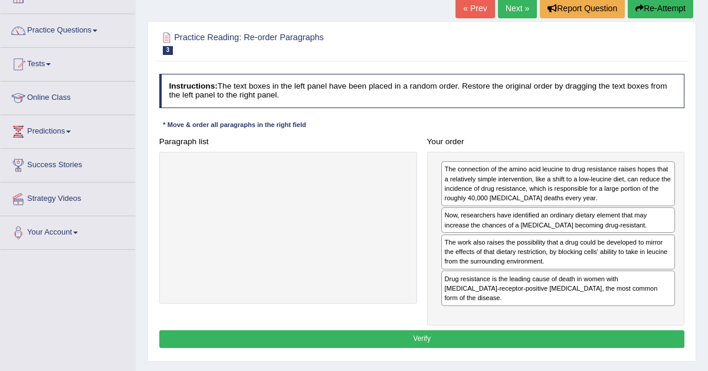
click at [491, 330] on button "Verify" at bounding box center [422, 338] width 526 height 17
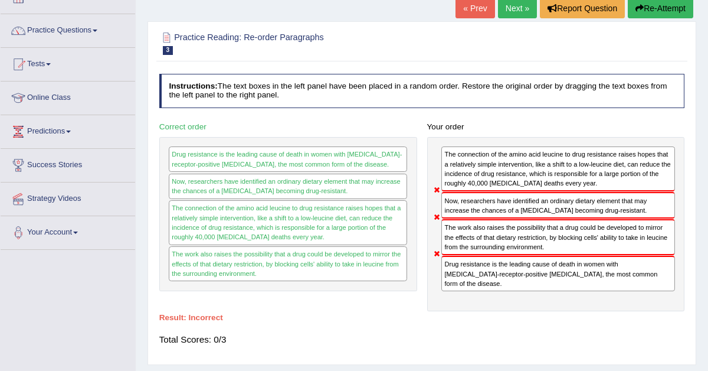
click at [514, 8] on link "Next »" at bounding box center [517, 8] width 39 height 20
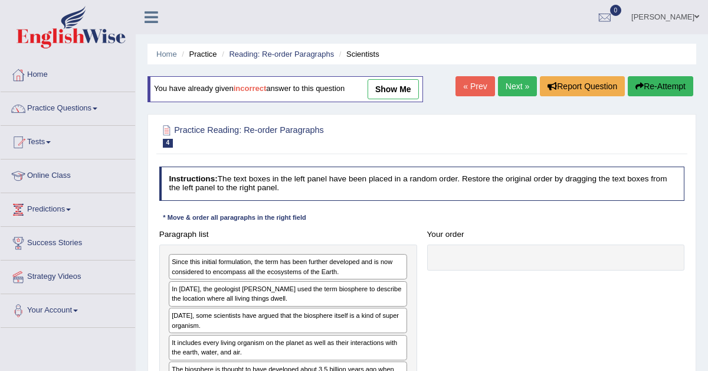
click at [460, 91] on link "« Prev" at bounding box center [474, 86] width 39 height 20
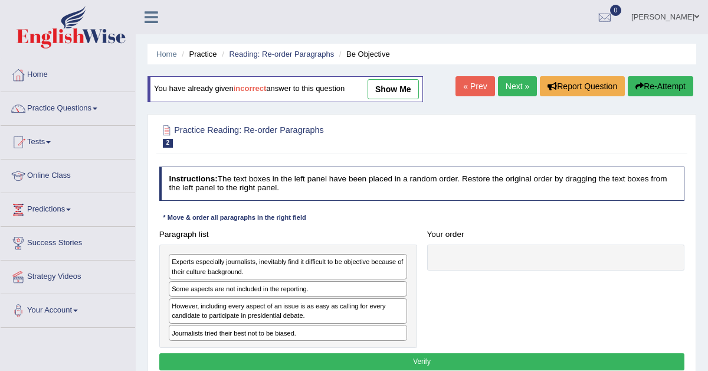
click at [460, 91] on link "« Prev" at bounding box center [474, 86] width 39 height 20
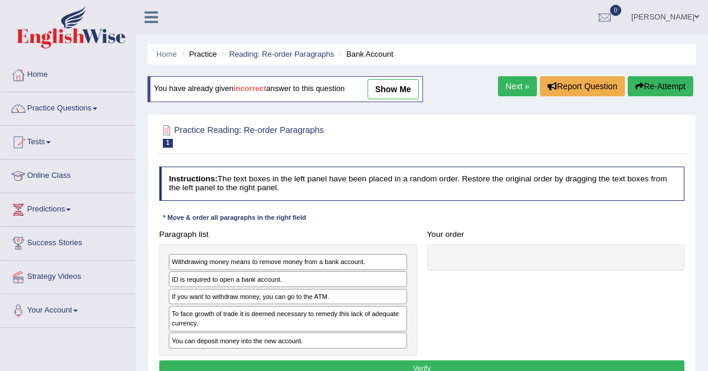
click at [460, 91] on div "Home Practice Reading: Re-order Paragraphs Bank Account You have already given …" at bounding box center [422, 295] width 572 height 590
click at [45, 144] on link "Tests" at bounding box center [68, 141] width 135 height 30
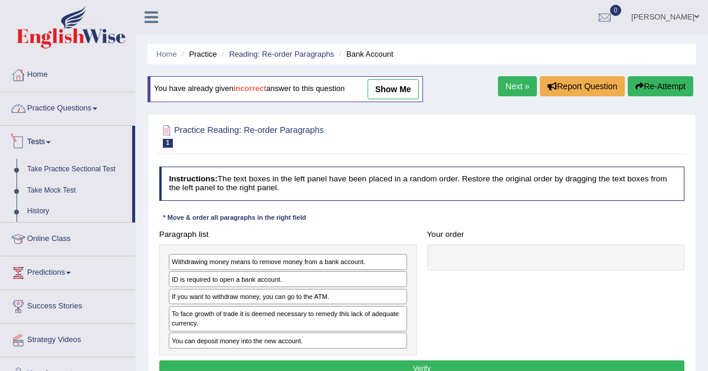
click at [77, 103] on link "Practice Questions" at bounding box center [68, 107] width 135 height 30
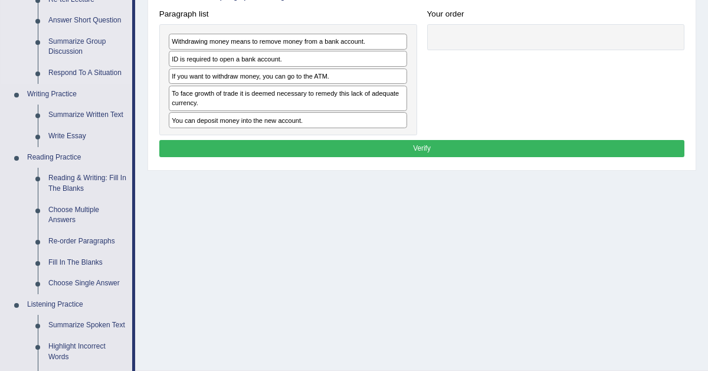
scroll to position [223, 0]
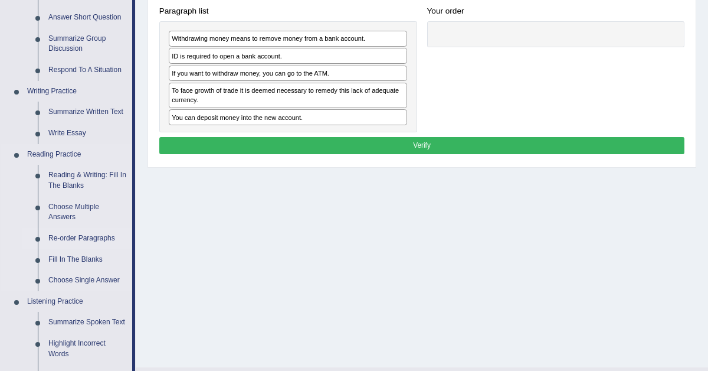
click at [73, 234] on link "Re-order Paragraphs" at bounding box center [87, 238] width 89 height 21
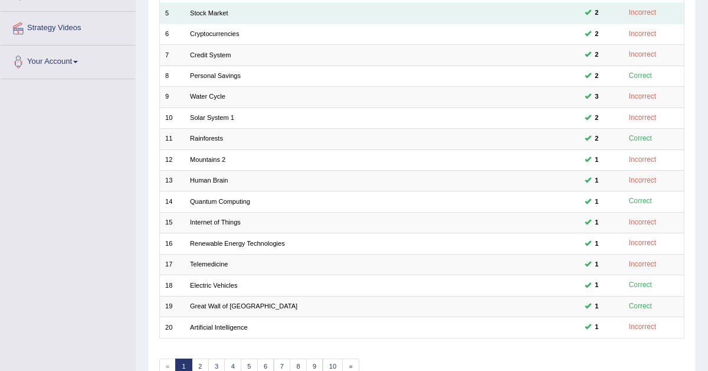
scroll to position [303, 0]
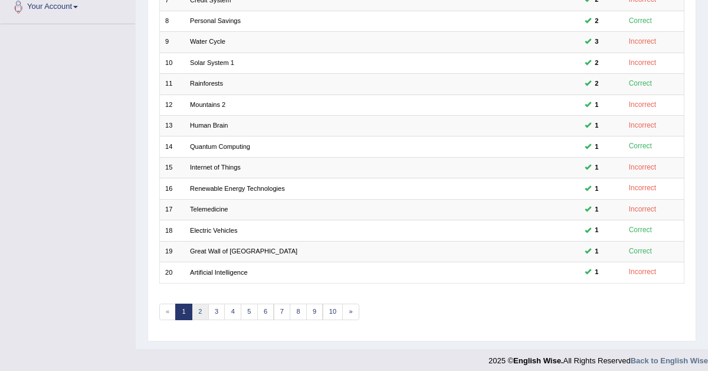
click at [199, 305] on link "2" at bounding box center [200, 311] width 17 height 17
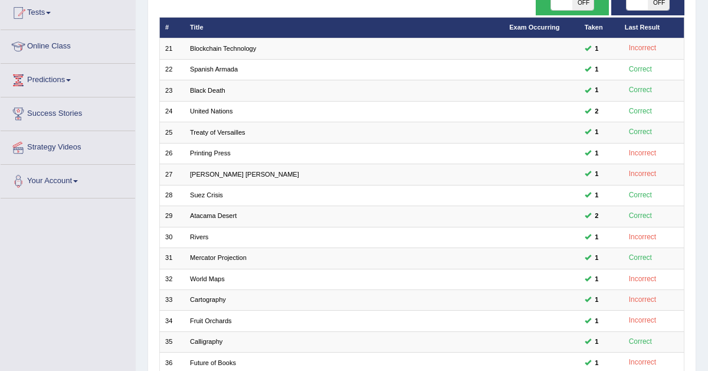
scroll to position [303, 0]
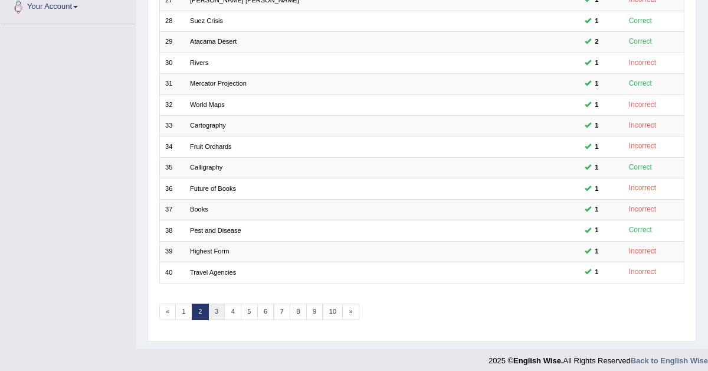
click at [214, 304] on link "3" at bounding box center [216, 311] width 17 height 17
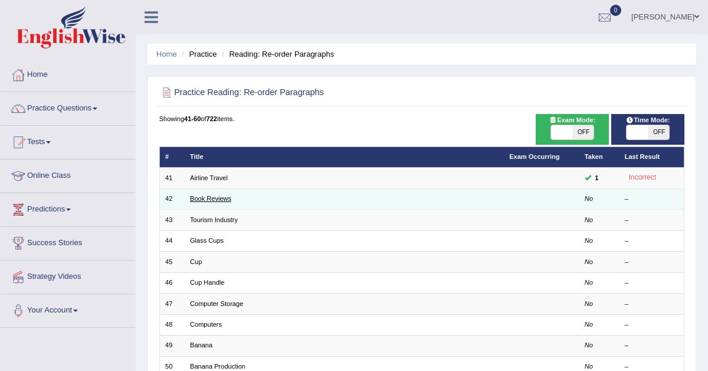
click at [213, 199] on link "Book Reviews" at bounding box center [210, 198] width 41 height 7
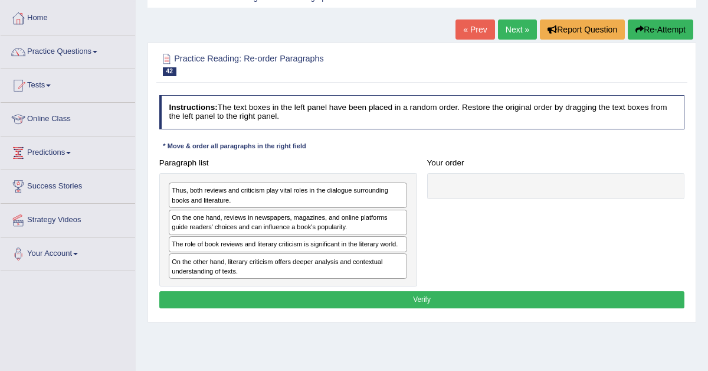
scroll to position [68, 0]
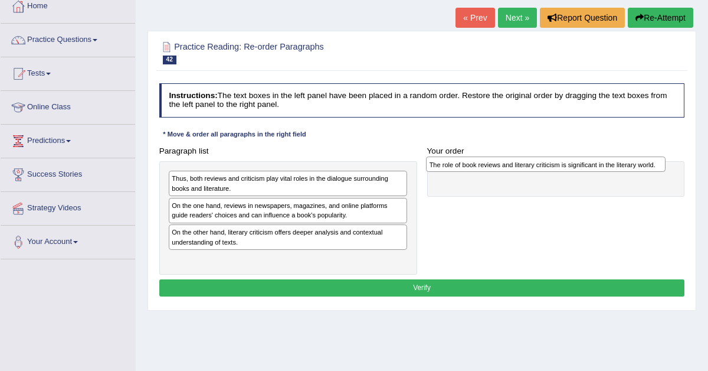
drag, startPoint x: 234, startPoint y: 232, endPoint x: 549, endPoint y: 158, distance: 323.1
click at [549, 157] on div "Paragraph list Thus, both reviews and criticism play vital roles in the dialogu…" at bounding box center [422, 208] width 536 height 132
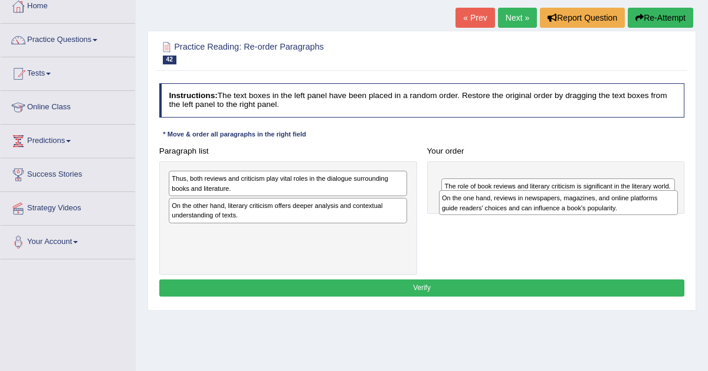
drag, startPoint x: 277, startPoint y: 209, endPoint x: 595, endPoint y: 202, distance: 318.1
click at [595, 202] on div "On the one hand, reviews in newspapers, magazines, and online platforms guide r…" at bounding box center [559, 202] width 240 height 25
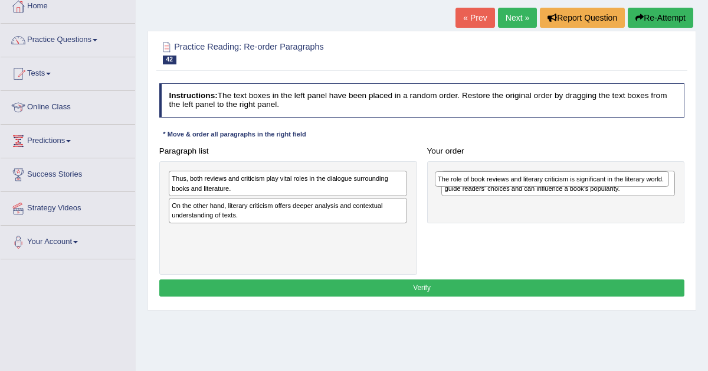
drag, startPoint x: 564, startPoint y: 201, endPoint x: 553, endPoint y: 140, distance: 61.2
click at [553, 140] on div "Instructions: The text boxes in the left panel have been placed in a random ord…" at bounding box center [421, 191] width 530 height 226
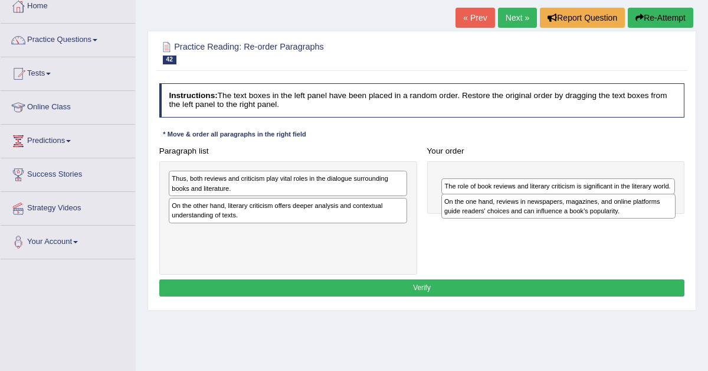
drag, startPoint x: 505, startPoint y: 175, endPoint x: 506, endPoint y: 204, distance: 29.5
click at [506, 204] on div "On the one hand, reviews in newspapers, magazines, and online platforms guide r…" at bounding box center [558, 206] width 234 height 25
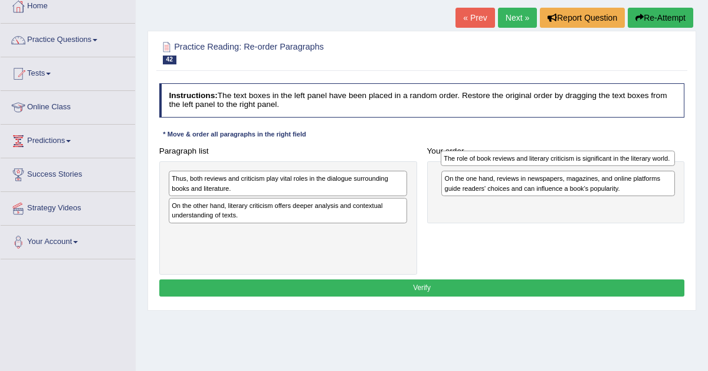
drag, startPoint x: 506, startPoint y: 204, endPoint x: 506, endPoint y: 149, distance: 54.9
click at [506, 150] on div "The role of book reviews and literary criticism is significant in the literary …" at bounding box center [558, 157] width 234 height 15
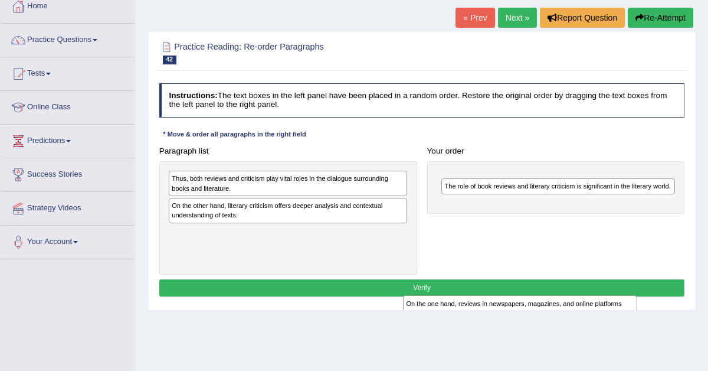
drag, startPoint x: 475, startPoint y: 185, endPoint x: 354, endPoint y: 410, distance: 255.3
click at [354, 302] on html "Toggle navigation Home Practice Questions Speaking Practice Read Aloud Repeat S…" at bounding box center [354, 117] width 708 height 371
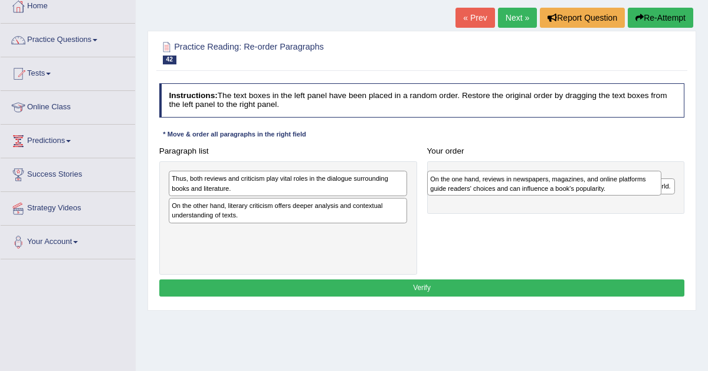
drag, startPoint x: 521, startPoint y: 183, endPoint x: 0, endPoint y: 289, distance: 531.7
click at [0, 289] on div "Toggle navigation Home Practice Questions Speaking Practice Read Aloud Repeat S…" at bounding box center [354, 239] width 708 height 614
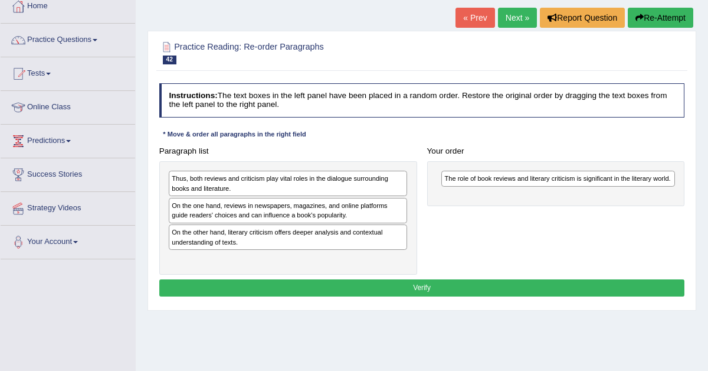
drag, startPoint x: 183, startPoint y: 218, endPoint x: 521, endPoint y: 233, distance: 337.8
click at [407, 223] on div "On the one hand, reviews in newspapers, magazines, and online platforms guide r…" at bounding box center [288, 210] width 238 height 25
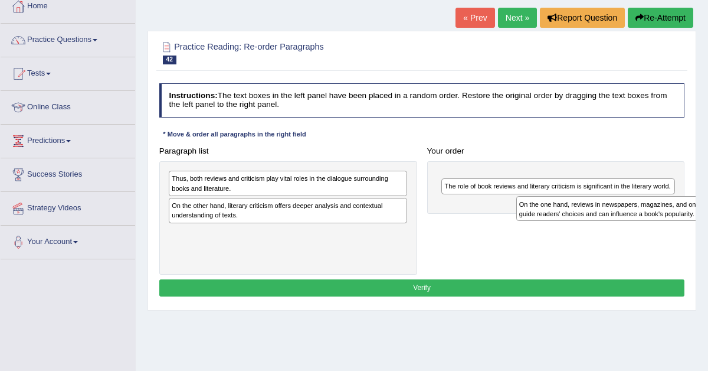
drag, startPoint x: 306, startPoint y: 208, endPoint x: 660, endPoint y: 215, distance: 354.1
click at [661, 215] on div "On the one hand, reviews in newspapers, magazines, and online platforms guide r…" at bounding box center [636, 208] width 240 height 25
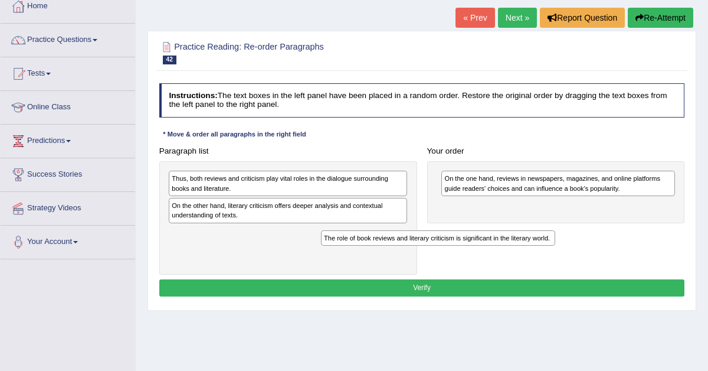
drag, startPoint x: 635, startPoint y: 207, endPoint x: 81, endPoint y: 290, distance: 560.9
click at [92, 287] on div "Toggle navigation Home Practice Questions Speaking Practice Read Aloud Repeat S…" at bounding box center [354, 239] width 708 height 614
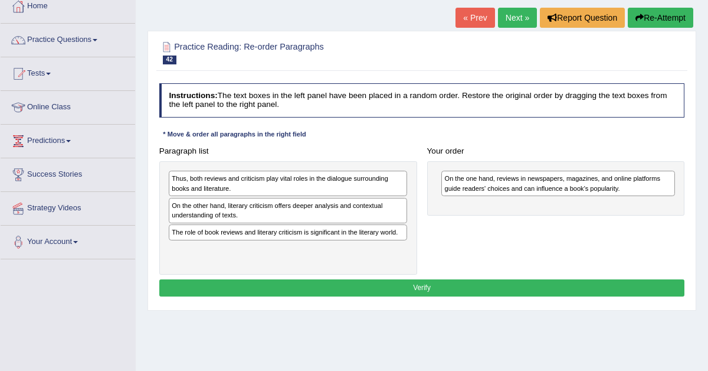
click at [253, 186] on div "Thus, both reviews and criticism play vital roles in the dialogue surrounding b…" at bounding box center [288, 183] width 238 height 25
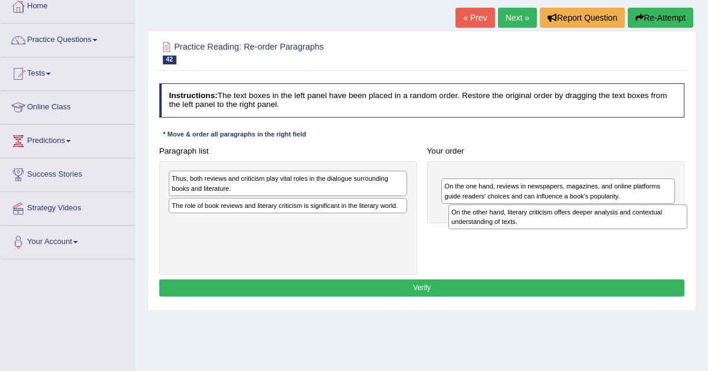
drag, startPoint x: 233, startPoint y: 206, endPoint x: 560, endPoint y: 214, distance: 327.0
click at [560, 214] on div "On the other hand, literary criticism offers deeper analysis and contextual und…" at bounding box center [568, 216] width 240 height 25
drag, startPoint x: 560, startPoint y: 214, endPoint x: 561, endPoint y: 178, distance: 36.6
click at [561, 179] on div "On the one hand, reviews in newspapers, magazines, and online platforms guide r…" at bounding box center [558, 191] width 234 height 25
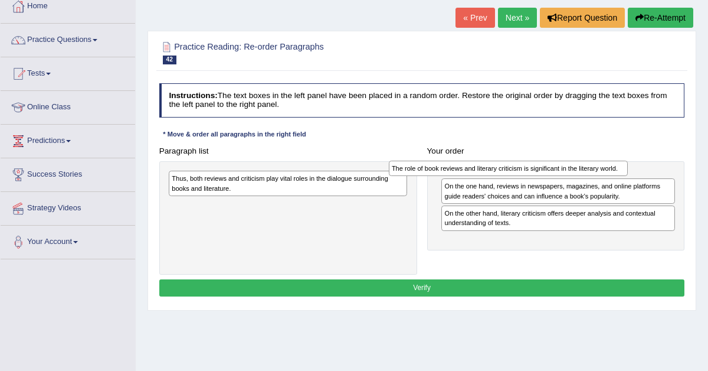
drag, startPoint x: 363, startPoint y: 207, endPoint x: 653, endPoint y: 168, distance: 292.3
click at [628, 167] on div "The role of book reviews and literary criticism is significant in the literary …" at bounding box center [509, 167] width 240 height 15
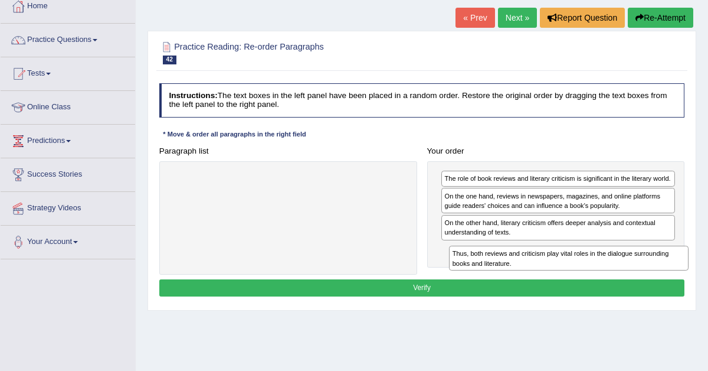
drag, startPoint x: 300, startPoint y: 181, endPoint x: 628, endPoint y: 268, distance: 340.0
click at [628, 268] on div "Thus, both reviews and criticism play vital roles in the dialogue surrounding b…" at bounding box center [569, 257] width 240 height 25
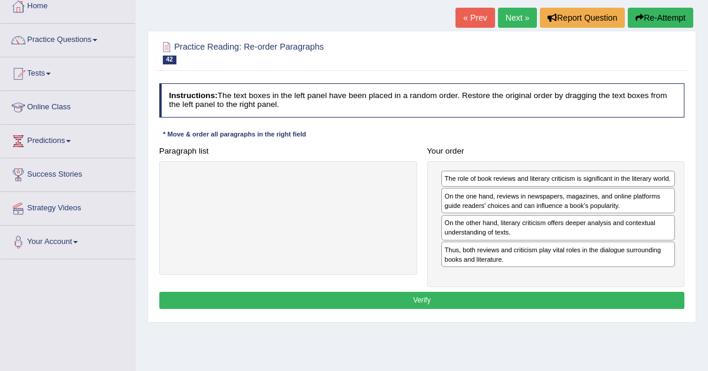
click at [515, 301] on button "Verify" at bounding box center [422, 299] width 526 height 17
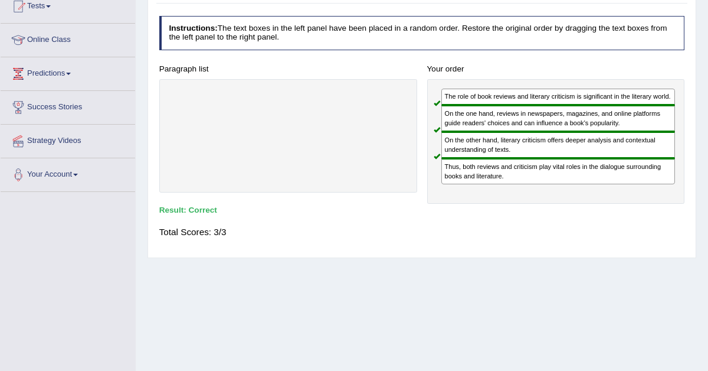
scroll to position [0, 0]
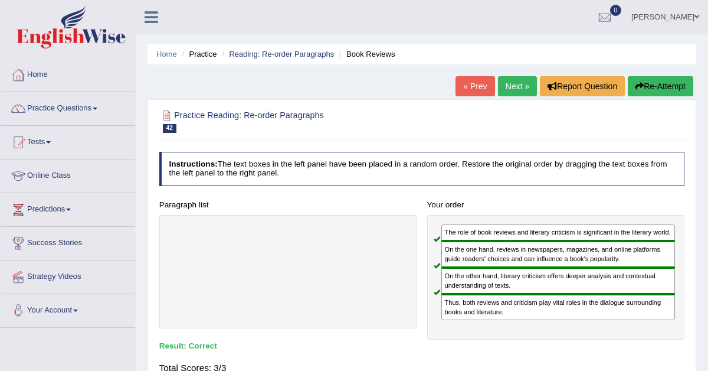
click at [521, 85] on link "Next »" at bounding box center [517, 86] width 39 height 20
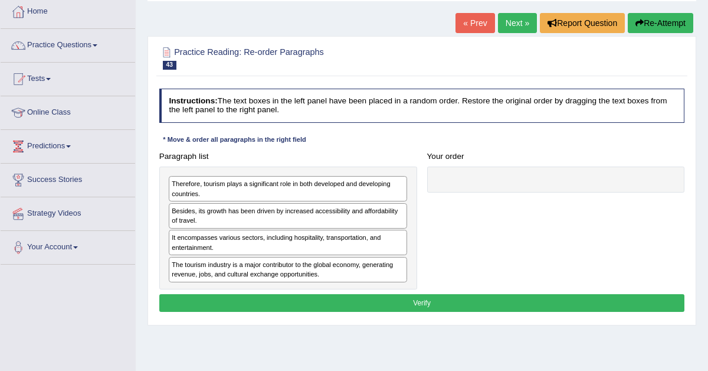
scroll to position [71, 0]
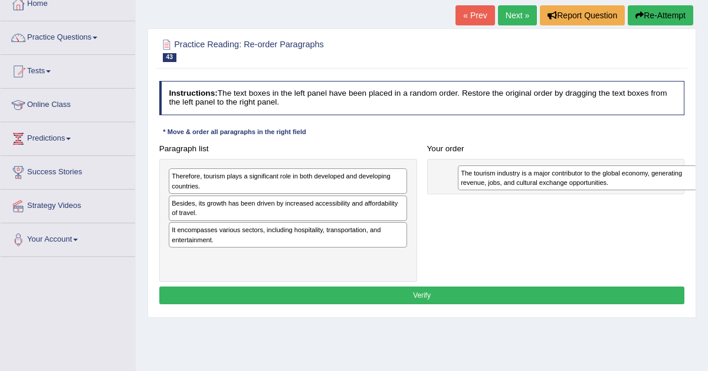
drag, startPoint x: 250, startPoint y: 260, endPoint x: 565, endPoint y: 156, distance: 331.5
click at [565, 157] on div "Paragraph list Therefore, tourism plays a significant role in both developed an…" at bounding box center [422, 211] width 536 height 142
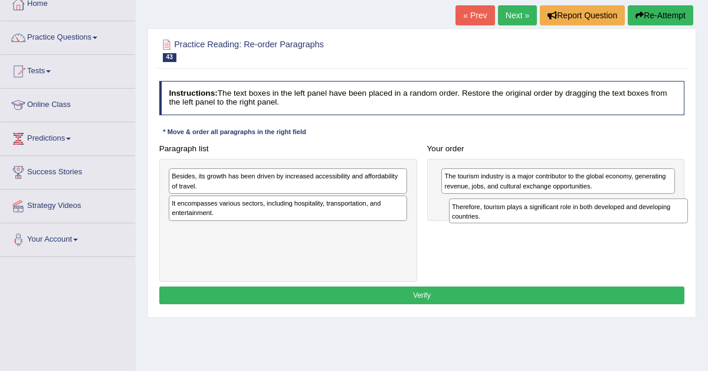
drag, startPoint x: 242, startPoint y: 181, endPoint x: 568, endPoint y: 215, distance: 327.5
click at [568, 215] on div "Therefore, tourism plays a significant role in both developed and developing co…" at bounding box center [569, 210] width 240 height 25
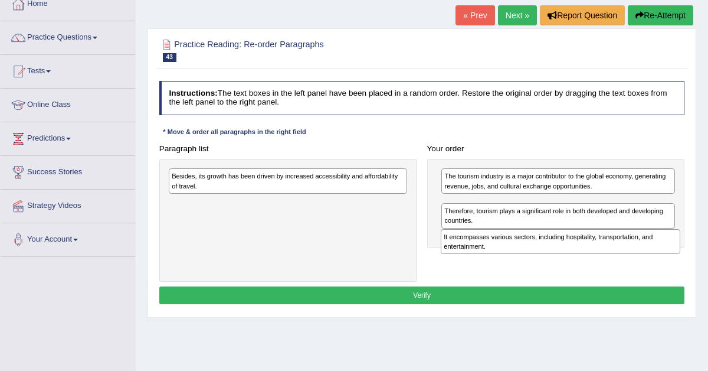
drag, startPoint x: 324, startPoint y: 208, endPoint x: 646, endPoint y: 248, distance: 324.6
click at [645, 249] on div "It encompasses various sectors, including hospitality, transportation, and ente…" at bounding box center [561, 241] width 240 height 25
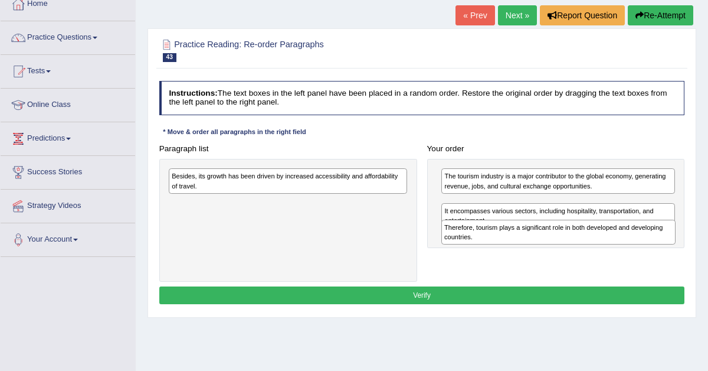
drag, startPoint x: 617, startPoint y: 237, endPoint x: 616, endPoint y: 205, distance: 31.9
click at [616, 219] on div "Therefore, tourism plays a significant role in both developed and developing co…" at bounding box center [558, 231] width 234 height 25
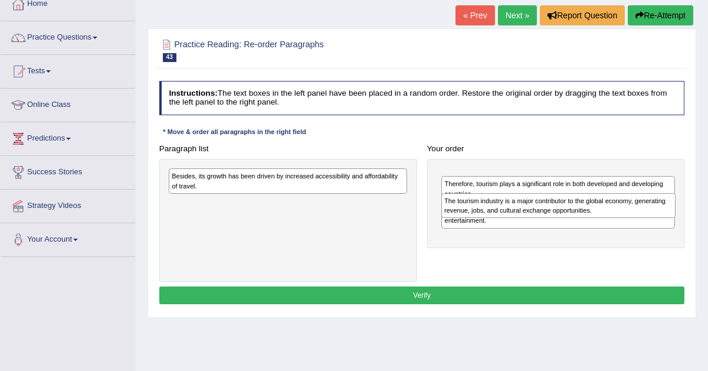
drag, startPoint x: 589, startPoint y: 204, endPoint x: 584, endPoint y: 152, distance: 52.1
click at [584, 193] on div "The tourism industry is a major contributor to the global economy, generating r…" at bounding box center [558, 205] width 234 height 25
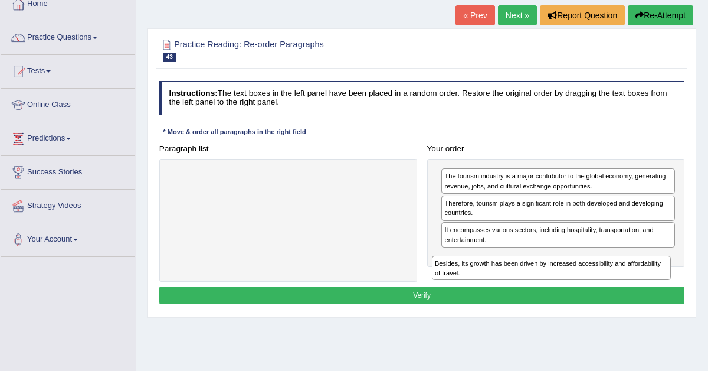
drag, startPoint x: 306, startPoint y: 173, endPoint x: 623, endPoint y: 272, distance: 331.8
click at [623, 272] on div "Besides, its growth has been driven by increased accessibility and affordabilit…" at bounding box center [552, 267] width 240 height 25
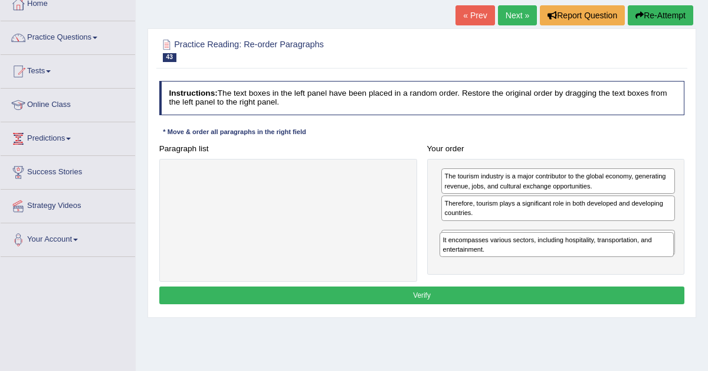
drag, startPoint x: 519, startPoint y: 269, endPoint x: 515, endPoint y: 242, distance: 26.9
click at [515, 242] on div "It encompasses various sectors, including hospitality, transportation, and ente…" at bounding box center [557, 244] width 234 height 25
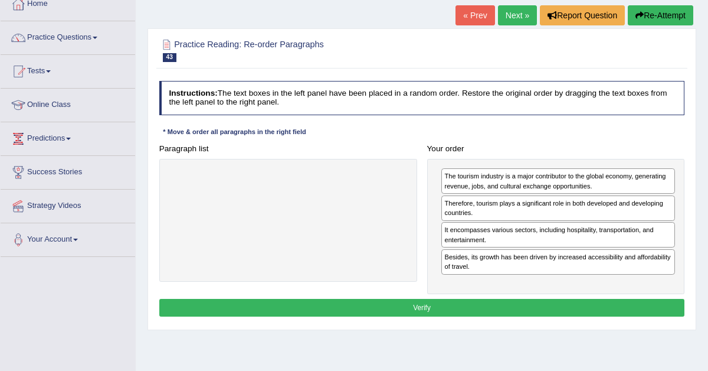
click at [451, 299] on button "Verify" at bounding box center [422, 307] width 526 height 17
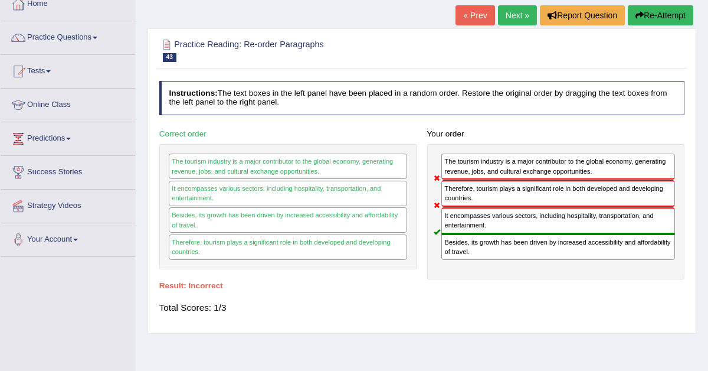
click at [507, 19] on link "Next »" at bounding box center [517, 15] width 39 height 20
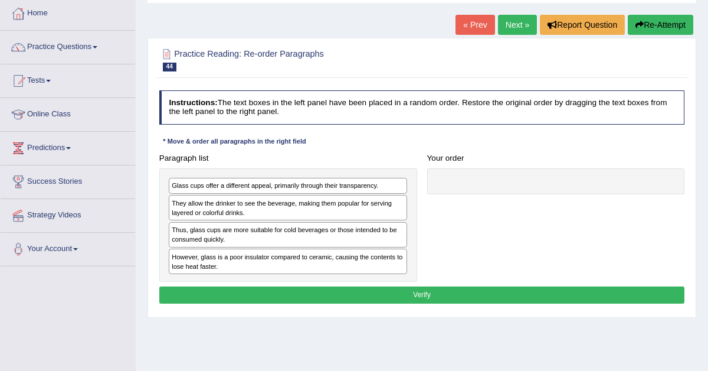
scroll to position [66, 0]
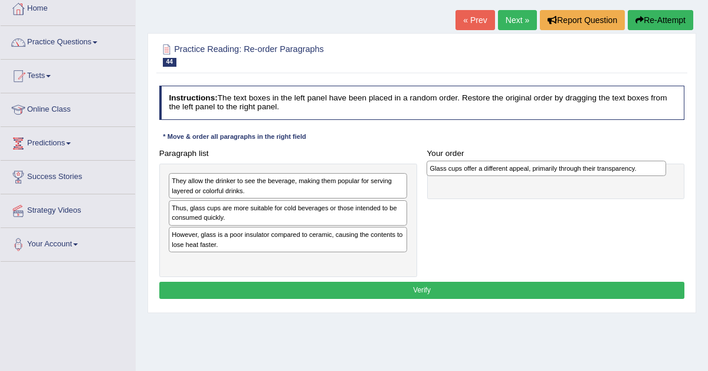
drag, startPoint x: 271, startPoint y: 179, endPoint x: 588, endPoint y: 166, distance: 317.1
click at [588, 166] on div "Glass cups offer a different appeal, primarily through their transparency." at bounding box center [547, 167] width 240 height 15
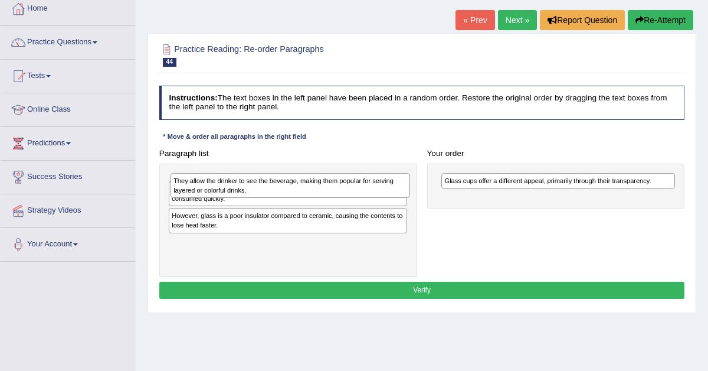
click at [240, 182] on div "They allow the drinker to see the beverage, making them popular for serving lay…" at bounding box center [291, 185] width 240 height 25
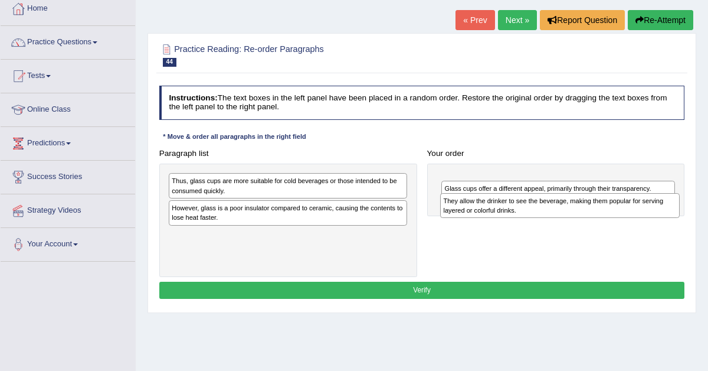
drag, startPoint x: 230, startPoint y: 182, endPoint x: 549, endPoint y: 206, distance: 320.7
click at [549, 206] on div "They allow the drinker to see the beverage, making them popular for serving lay…" at bounding box center [560, 205] width 240 height 25
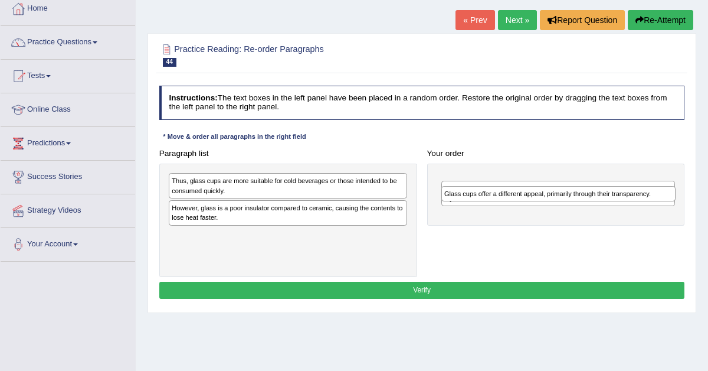
drag, startPoint x: 546, startPoint y: 204, endPoint x: 544, endPoint y: 166, distance: 37.8
click at [544, 186] on div "Glass cups offer a different appeal, primarily through their transparency." at bounding box center [558, 193] width 234 height 15
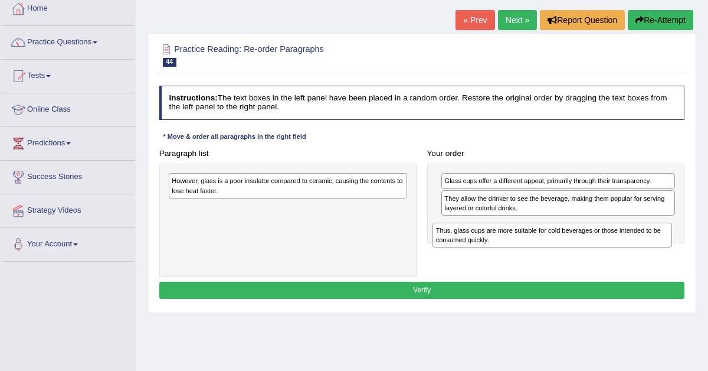
drag, startPoint x: 320, startPoint y: 186, endPoint x: 671, endPoint y: 245, distance: 356.6
click at [668, 245] on div "Thus, glass cups are more suitable for cold beverages or those intended to be c…" at bounding box center [552, 234] width 240 height 25
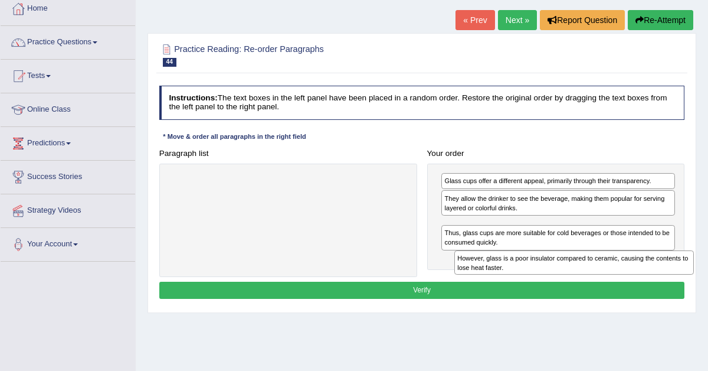
drag, startPoint x: 255, startPoint y: 182, endPoint x: 591, endPoint y: 274, distance: 347.9
click at [591, 274] on div "However, glass is a poor insulator compared to ceramic, causing the contents to…" at bounding box center [574, 262] width 240 height 25
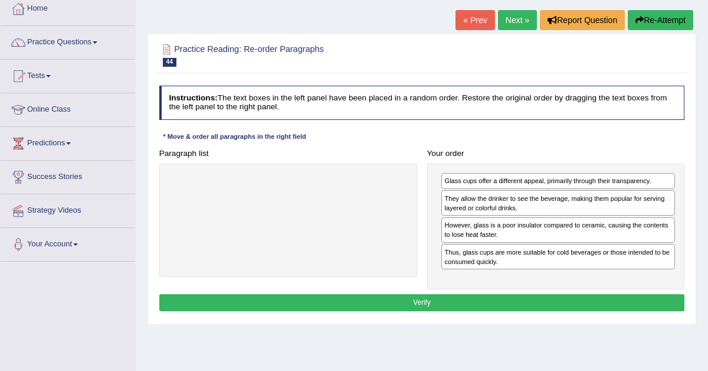
click at [494, 303] on button "Verify" at bounding box center [422, 302] width 526 height 17
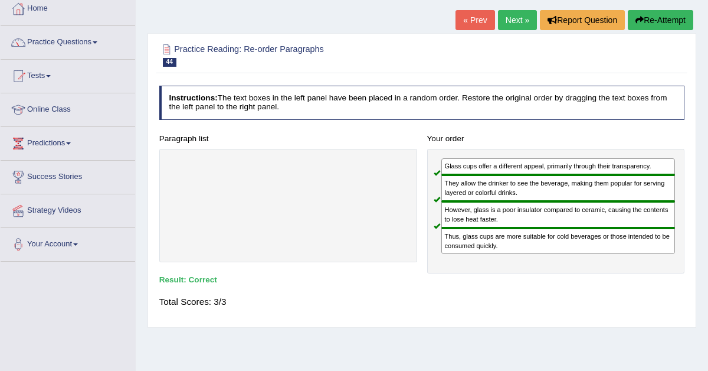
click at [510, 21] on link "Next »" at bounding box center [517, 20] width 39 height 20
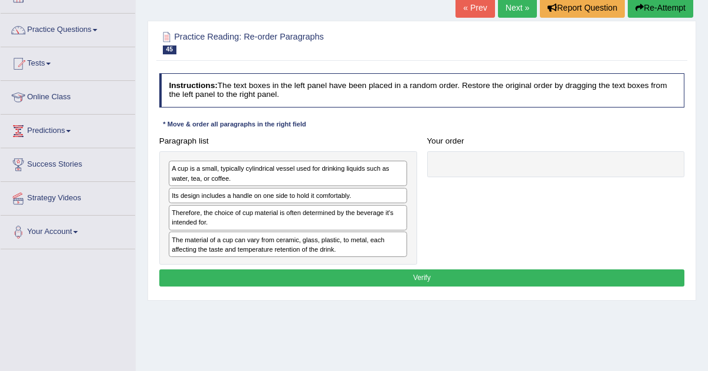
scroll to position [79, 0]
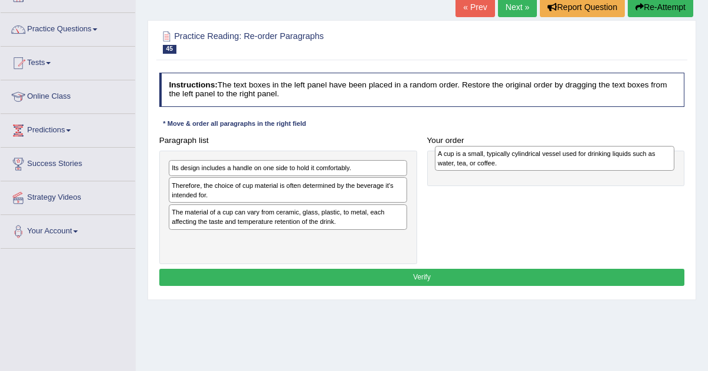
drag, startPoint x: 220, startPoint y: 173, endPoint x: 535, endPoint y: 158, distance: 314.8
click at [535, 158] on div "A cup is a small, typically cylindrical vessel used for drinking liquids such a…" at bounding box center [555, 158] width 240 height 25
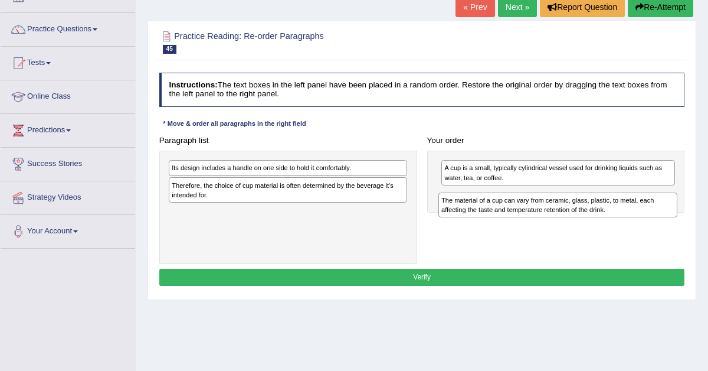
drag, startPoint x: 289, startPoint y: 217, endPoint x: 608, endPoint y: 203, distance: 318.9
click at [607, 204] on div "The material of a cup can vary from ceramic, glass, plastic, to metal, each aff…" at bounding box center [558, 204] width 240 height 25
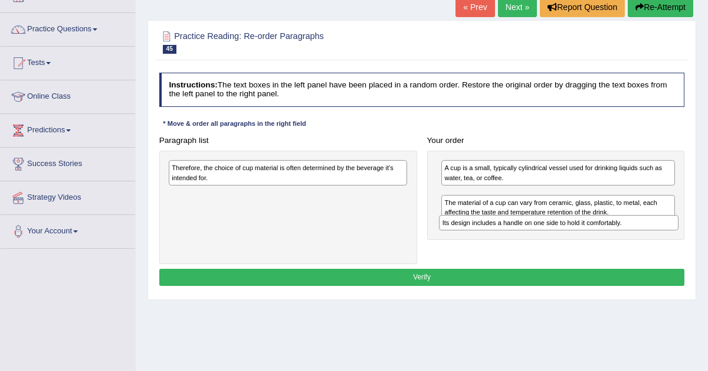
drag, startPoint x: 297, startPoint y: 166, endPoint x: 630, endPoint y: 230, distance: 338.9
click at [630, 230] on div "Paragraph list Its design includes a handle on one side to hold it comfortably.…" at bounding box center [422, 198] width 536 height 132
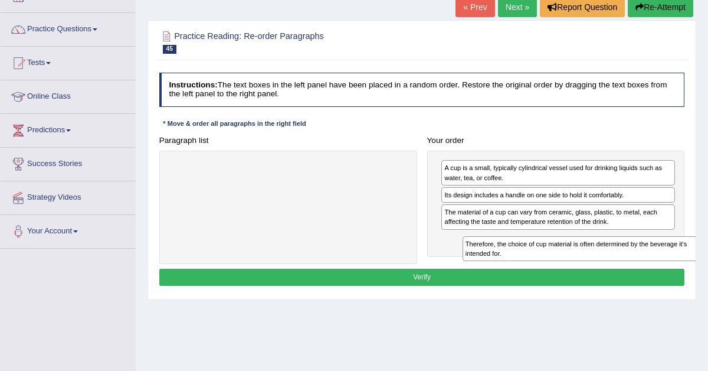
drag, startPoint x: 316, startPoint y: 172, endPoint x: 658, endPoint y: 261, distance: 353.2
click at [660, 261] on div "Paragraph list Therefore, the choice of cup material is often determined by the…" at bounding box center [422, 198] width 536 height 132
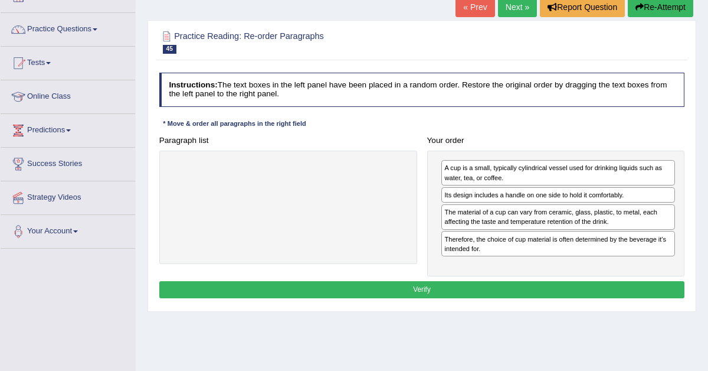
click at [525, 281] on button "Verify" at bounding box center [422, 289] width 526 height 17
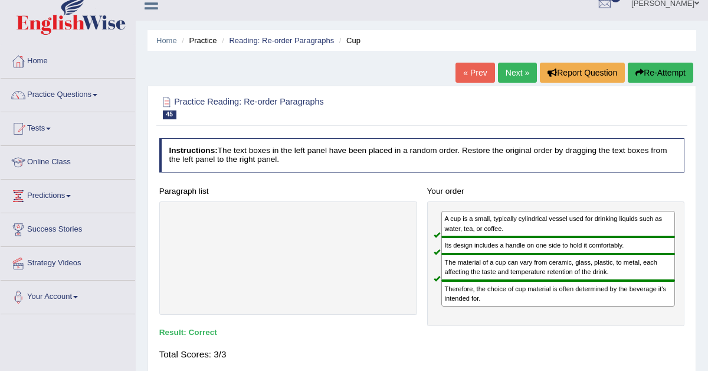
scroll to position [0, 0]
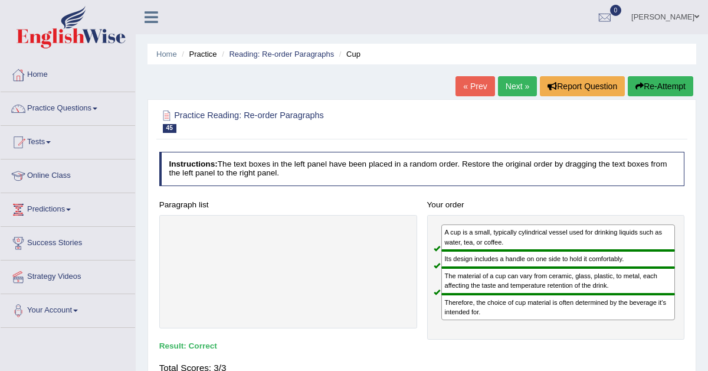
click at [514, 86] on link "Next »" at bounding box center [517, 86] width 39 height 20
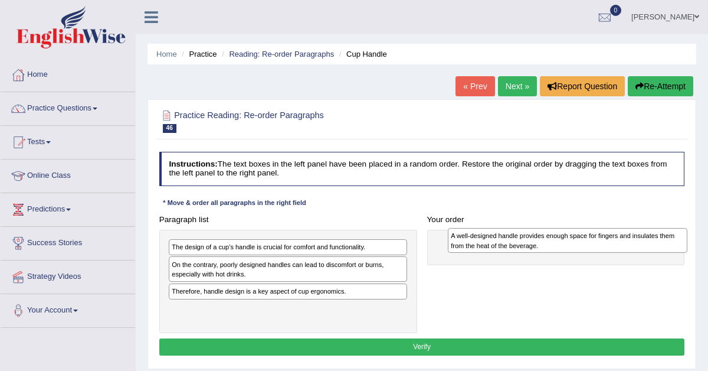
drag, startPoint x: 250, startPoint y: 267, endPoint x: 576, endPoint y: 235, distance: 328.5
click at [578, 235] on div "A well-designed handle provides enough space for fingers and insulates them fro…" at bounding box center [568, 240] width 240 height 25
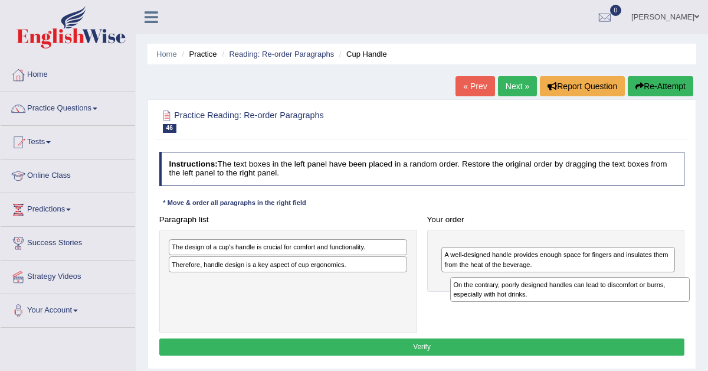
drag, startPoint x: 244, startPoint y: 263, endPoint x: 569, endPoint y: 285, distance: 325.9
click at [569, 285] on div "On the contrary, poorly designed handles can lead to discomfort or burns, espec…" at bounding box center [570, 289] width 240 height 25
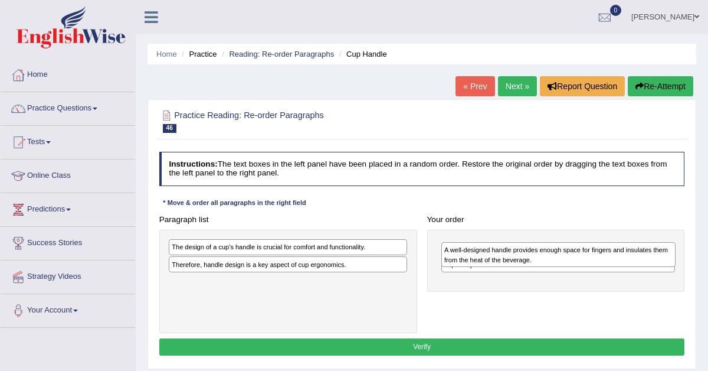
drag, startPoint x: 550, startPoint y: 281, endPoint x: 562, endPoint y: 239, distance: 43.7
click at [556, 244] on div "A well-designed handle provides enough space for fingers and insulates them fro…" at bounding box center [558, 254] width 234 height 25
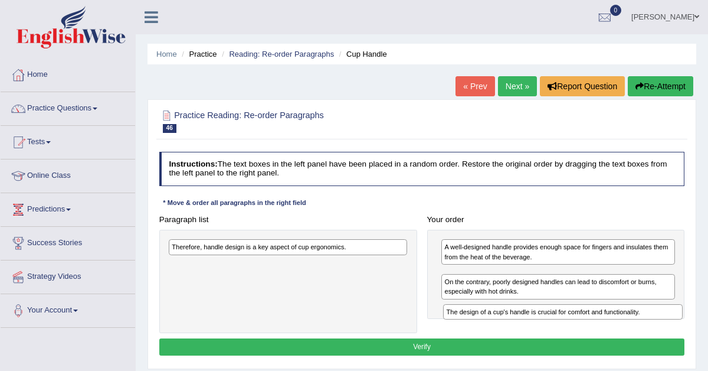
drag, startPoint x: 300, startPoint y: 246, endPoint x: 616, endPoint y: 315, distance: 323.7
click at [616, 316] on div "Paragraph list The design of a cup's handle is crucial for comfort and function…" at bounding box center [422, 272] width 536 height 123
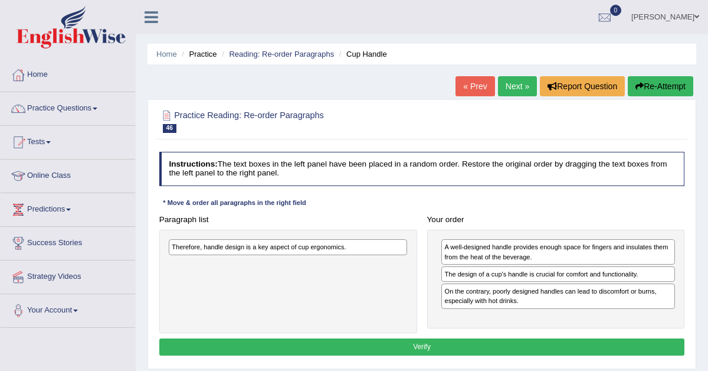
drag, startPoint x: 583, startPoint y: 299, endPoint x: 582, endPoint y: 271, distance: 27.1
click at [582, 283] on div "On the contrary, poorly designed handles can lead to discomfort or burns, espec…" at bounding box center [558, 295] width 234 height 25
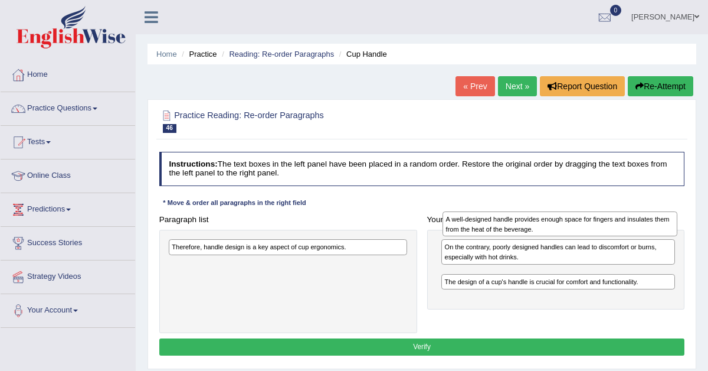
drag, startPoint x: 564, startPoint y: 273, endPoint x: 567, endPoint y: 202, distance: 70.9
click at [566, 202] on div "Instructions: The text boxes in the left panel have been placed in a random ord…" at bounding box center [421, 255] width 530 height 217
drag, startPoint x: 496, startPoint y: 279, endPoint x: 486, endPoint y: 205, distance: 74.9
click at [486, 206] on div "A well-designed handle provides enough space for fingers and insulates them fro…" at bounding box center [548, 217] width 234 height 25
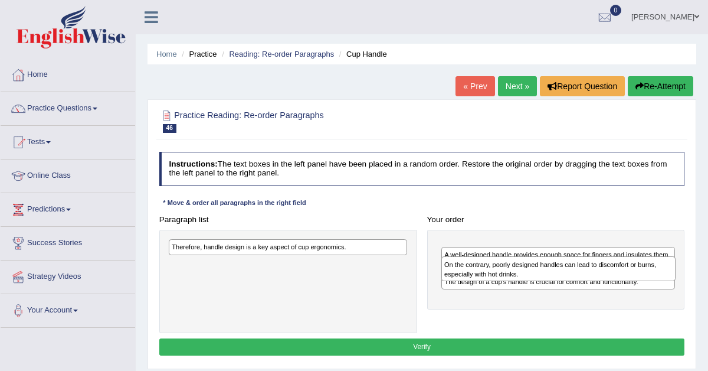
drag, startPoint x: 469, startPoint y: 251, endPoint x: 469, endPoint y: 275, distance: 23.6
click at [469, 274] on div "On the contrary, poorly designed handles can lead to discomfort or burns, espec…" at bounding box center [558, 268] width 234 height 25
drag, startPoint x: 466, startPoint y: 250, endPoint x: 466, endPoint y: 419, distance: 169.3
click at [466, 370] on html "Toggle navigation Home Practice Questions Speaking Practice Read Aloud Repeat S…" at bounding box center [354, 185] width 708 height 371
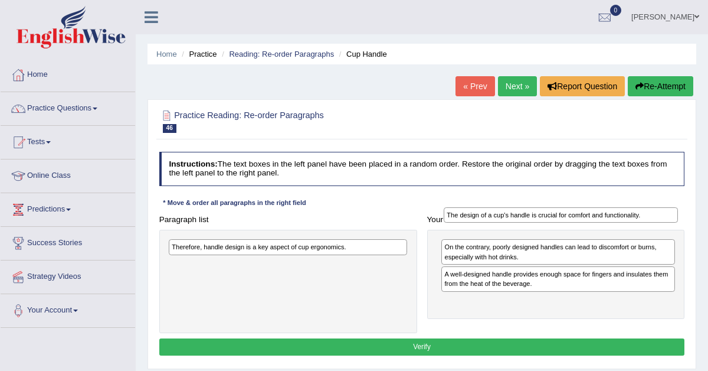
drag, startPoint x: 464, startPoint y: 301, endPoint x: 464, endPoint y: 201, distance: 100.9
click at [466, 201] on div "Instructions: The text boxes in the left panel have been placed in a random ord…" at bounding box center [421, 255] width 530 height 217
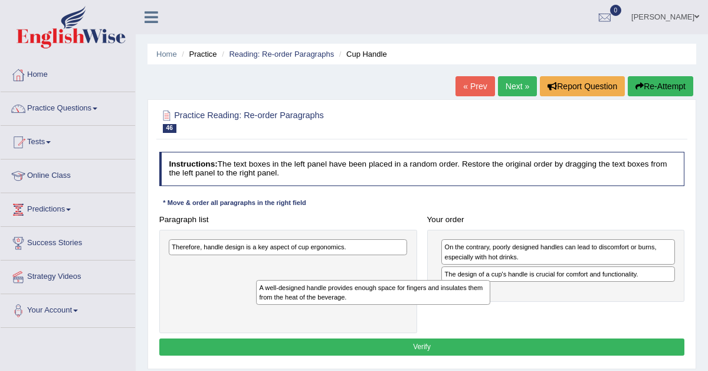
drag, startPoint x: 465, startPoint y: 278, endPoint x: 144, endPoint y: 348, distance: 328.6
click at [171, 332] on div "Paragraph list Therefore, handle design is a key aspect of cup ergonomics. Corr…" at bounding box center [422, 272] width 536 height 123
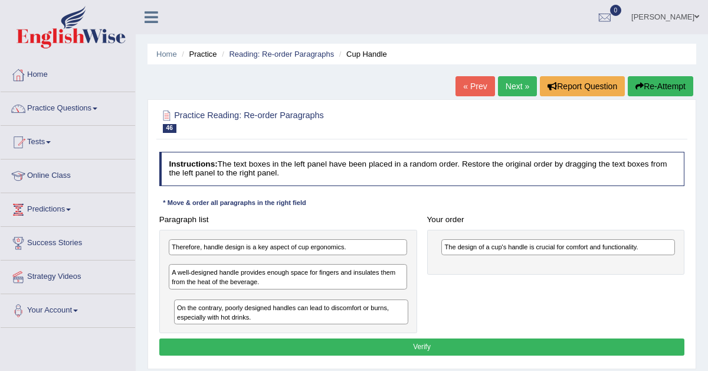
drag, startPoint x: 483, startPoint y: 249, endPoint x: 111, endPoint y: 335, distance: 382.1
click at [115, 333] on div "Toggle navigation Home Practice Questions Speaking Practice Read Aloud Repeat S…" at bounding box center [354, 307] width 708 height 614
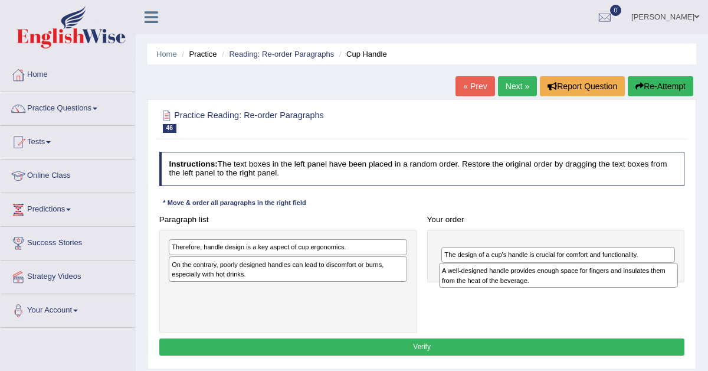
drag, startPoint x: 258, startPoint y: 296, endPoint x: 576, endPoint y: 272, distance: 318.3
click at [576, 272] on div "A well-designed handle provides enough space for fingers and insulates them fro…" at bounding box center [559, 275] width 240 height 25
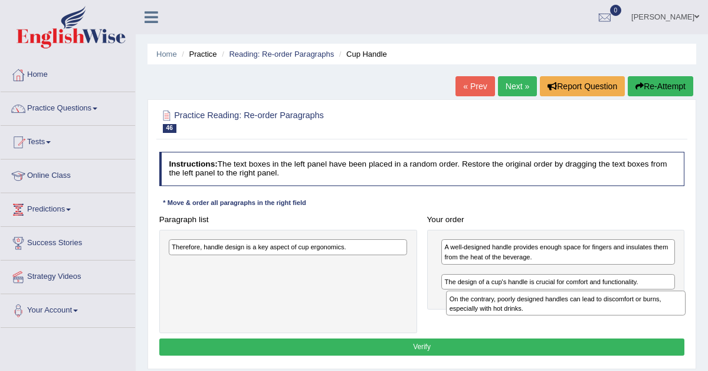
drag, startPoint x: 296, startPoint y: 273, endPoint x: 622, endPoint y: 314, distance: 329.5
click at [622, 314] on div "On the contrary, poorly designed handles can lead to discomfort or burns, espec…" at bounding box center [566, 302] width 240 height 25
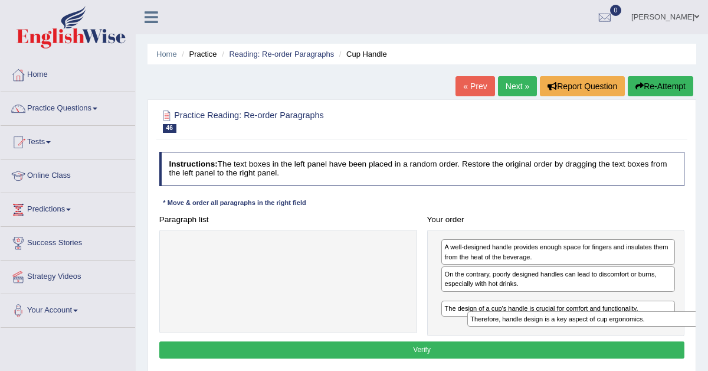
drag, startPoint x: 313, startPoint y: 242, endPoint x: 627, endPoint y: 340, distance: 328.8
click at [628, 340] on div "Instructions: The text boxes in the left panel have been placed in a random ord…" at bounding box center [421, 256] width 530 height 219
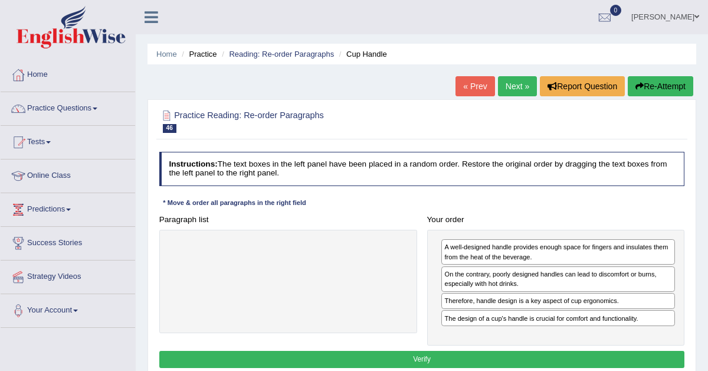
drag, startPoint x: 596, startPoint y: 313, endPoint x: 599, endPoint y: 292, distance: 20.8
click at [598, 310] on div "The design of a cup's handle is crucial for comfort and functionality." at bounding box center [558, 318] width 234 height 16
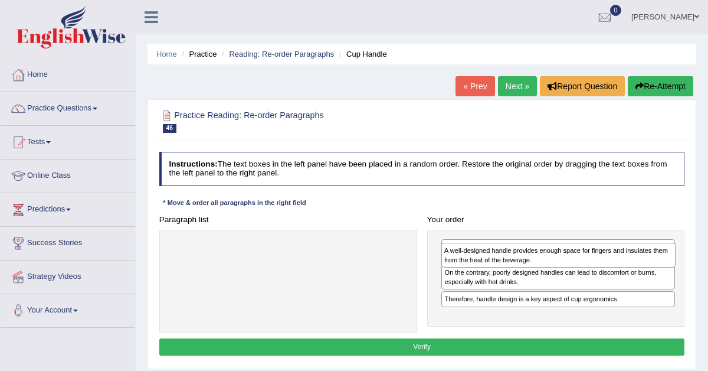
drag, startPoint x: 537, startPoint y: 273, endPoint x: 546, endPoint y: 204, distance: 69.5
click at [543, 242] on div "A well-designed handle provides enough space for fingers and insulates them fro…" at bounding box center [558, 254] width 234 height 25
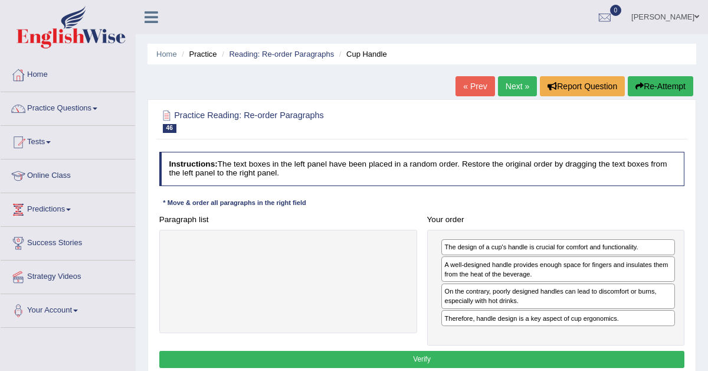
click at [458, 352] on button "Verify" at bounding box center [422, 358] width 526 height 17
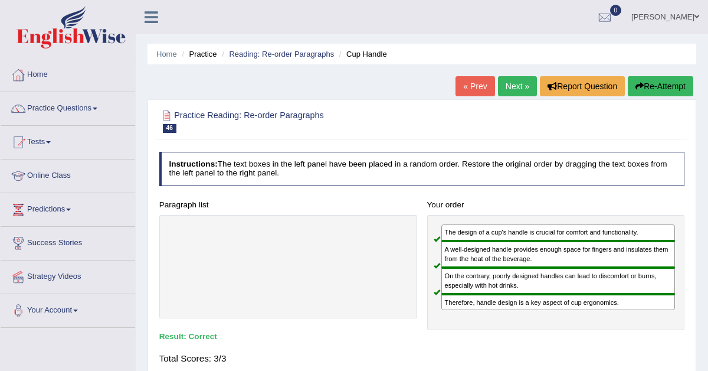
click at [512, 81] on link "Next »" at bounding box center [517, 86] width 39 height 20
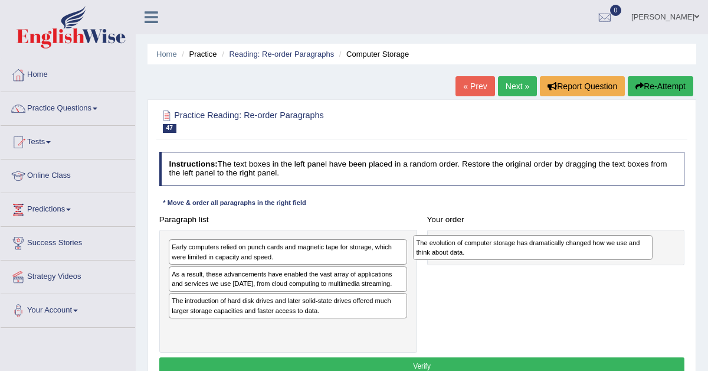
drag, startPoint x: 299, startPoint y: 303, endPoint x: 587, endPoint y: 237, distance: 296.1
click at [586, 237] on div "The evolution of computer storage has dramatically changed how we use and think…" at bounding box center [533, 247] width 240 height 25
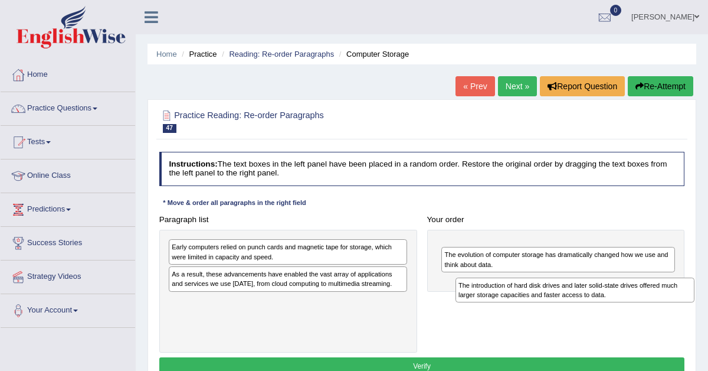
drag, startPoint x: 244, startPoint y: 313, endPoint x: 572, endPoint y: 299, distance: 328.3
click at [572, 299] on div "The introduction of hard disk drives and later solid-state drives offered much …" at bounding box center [575, 289] width 240 height 25
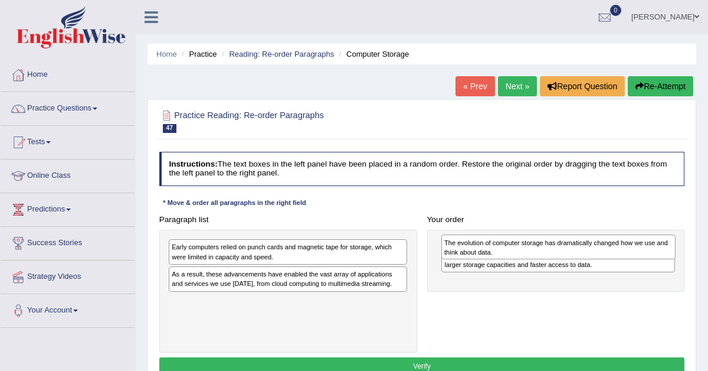
drag, startPoint x: 558, startPoint y: 287, endPoint x: 559, endPoint y: 241, distance: 46.6
click at [559, 241] on div "The evolution of computer storage has dramatically changed how we use and think…" at bounding box center [558, 246] width 234 height 25
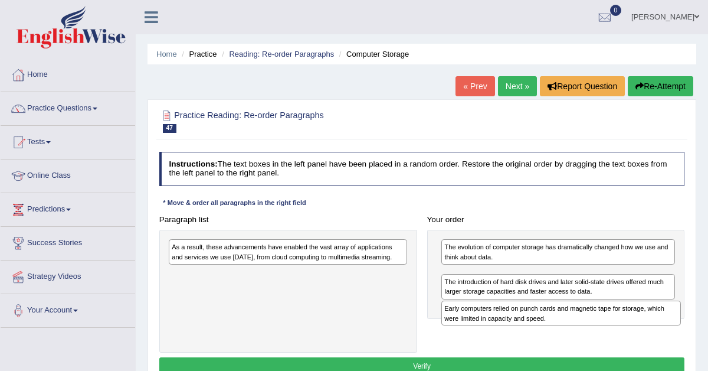
drag, startPoint x: 344, startPoint y: 247, endPoint x: 665, endPoint y: 320, distance: 329.2
click at [665, 320] on div "Early computers relied on punch cards and magnetic tape for storage, which were…" at bounding box center [561, 312] width 240 height 25
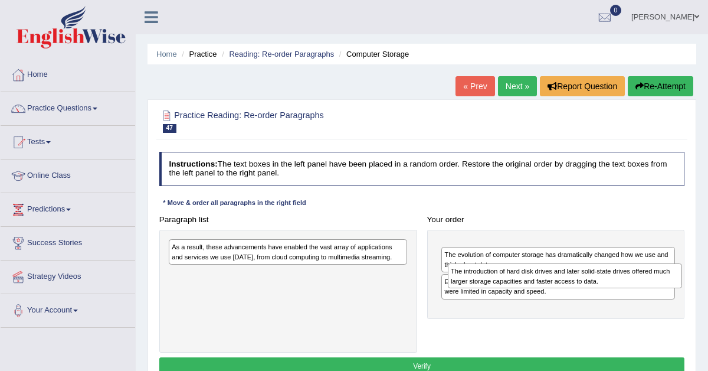
drag, startPoint x: 622, startPoint y: 306, endPoint x: 630, endPoint y: 272, distance: 35.1
click at [630, 272] on div "The introduction of hard disk drives and later solid-state drives offered much …" at bounding box center [565, 275] width 234 height 25
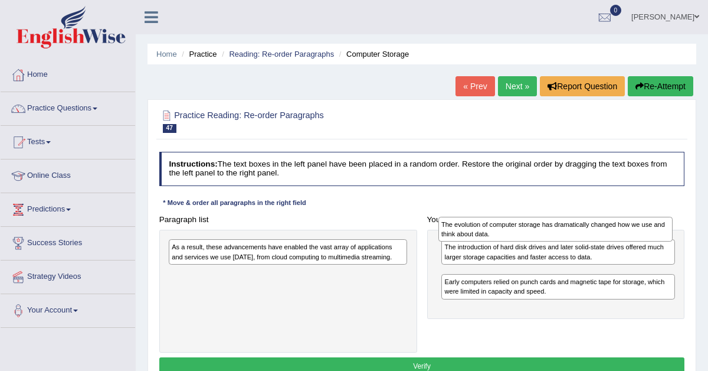
drag, startPoint x: 602, startPoint y: 276, endPoint x: 598, endPoint y: 211, distance: 64.5
click at [598, 217] on div "The evolution of computer storage has dramatically changed how we use and think…" at bounding box center [555, 229] width 234 height 25
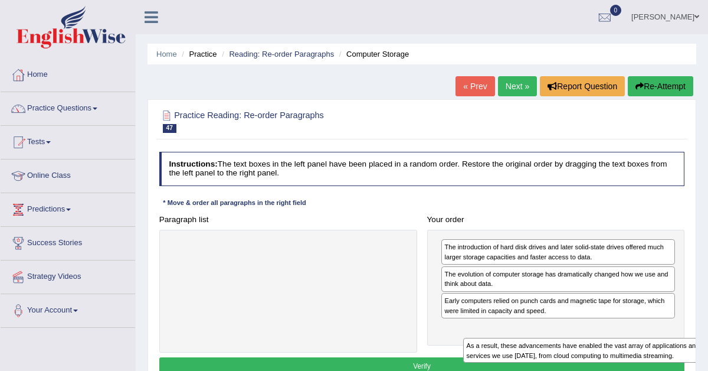
drag, startPoint x: 339, startPoint y: 251, endPoint x: 684, endPoint y: 367, distance: 364.0
click at [685, 367] on div "Instructions: The text boxes in the left panel have been placed in a random ord…" at bounding box center [421, 264] width 530 height 235
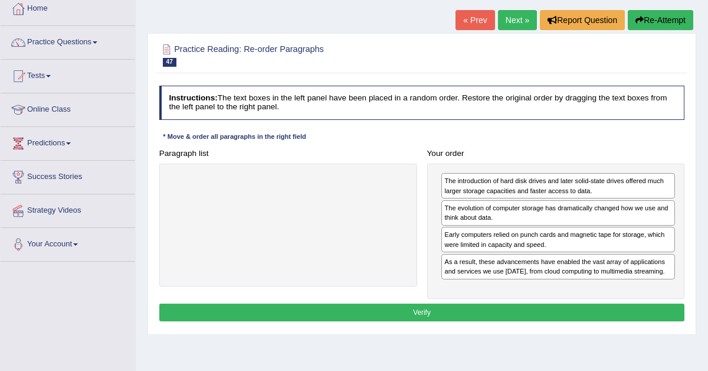
scroll to position [84, 0]
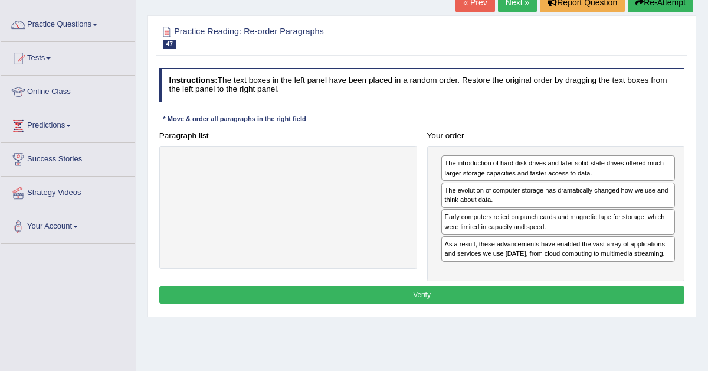
click at [475, 294] on button "Verify" at bounding box center [422, 294] width 526 height 17
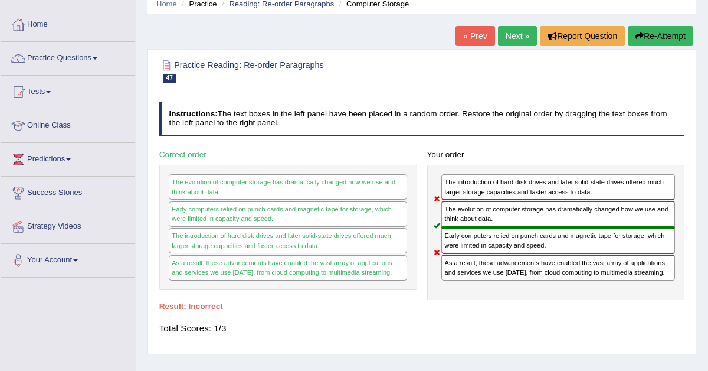
scroll to position [0, 0]
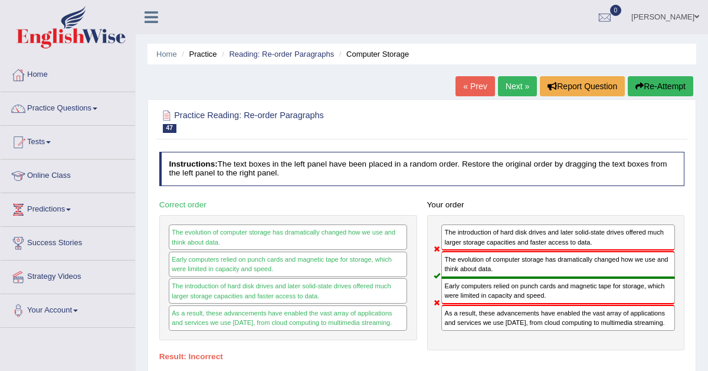
click at [507, 86] on link "Next »" at bounding box center [517, 86] width 39 height 20
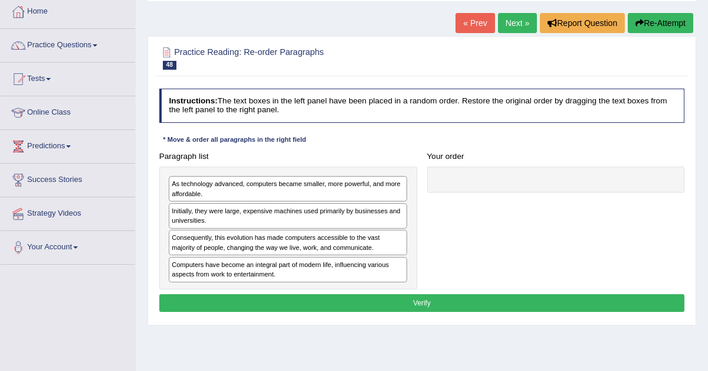
scroll to position [64, 0]
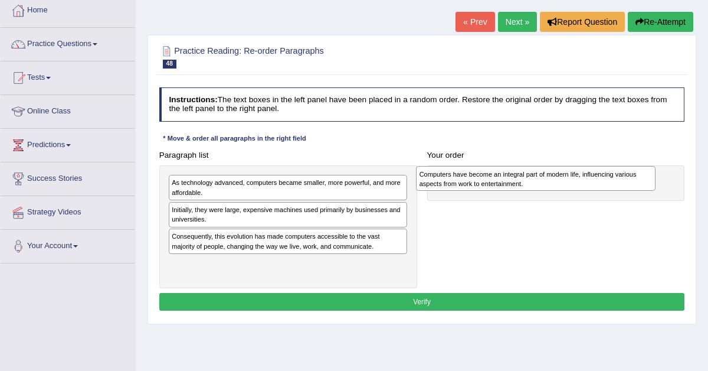
drag, startPoint x: 245, startPoint y: 270, endPoint x: 545, endPoint y: 162, distance: 318.4
click at [545, 166] on div "Computers have become an integral part of modern life, influencing various aspe…" at bounding box center [536, 178] width 240 height 25
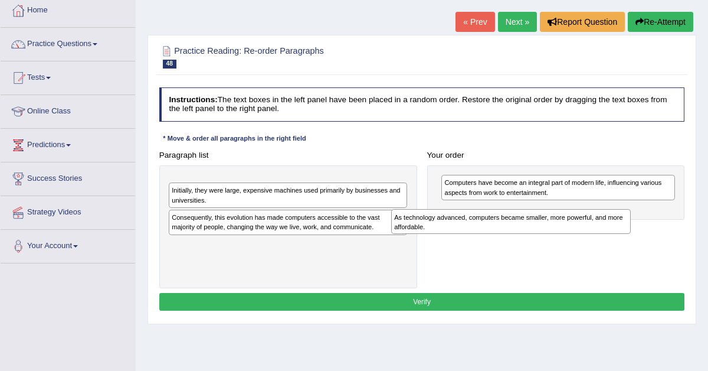
drag, startPoint x: 338, startPoint y: 184, endPoint x: 649, endPoint y: 223, distance: 313.4
click at [631, 223] on div "As technology advanced, computers became smaller, more powerful, and more affor…" at bounding box center [511, 221] width 240 height 25
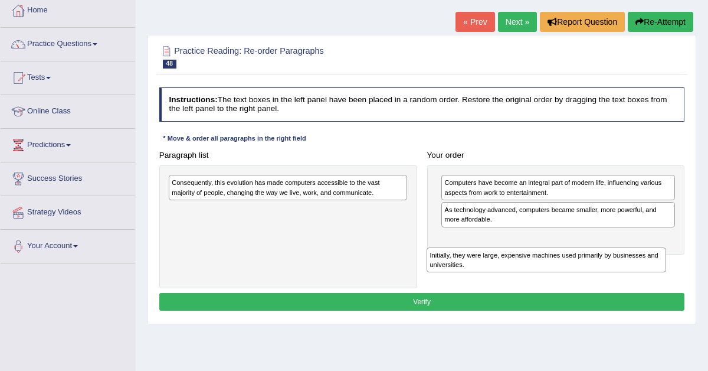
drag, startPoint x: 286, startPoint y: 185, endPoint x: 590, endPoint y: 270, distance: 315.7
click at [590, 270] on div "Initially, they were large, expensive machines used primarily by businesses and…" at bounding box center [547, 259] width 240 height 25
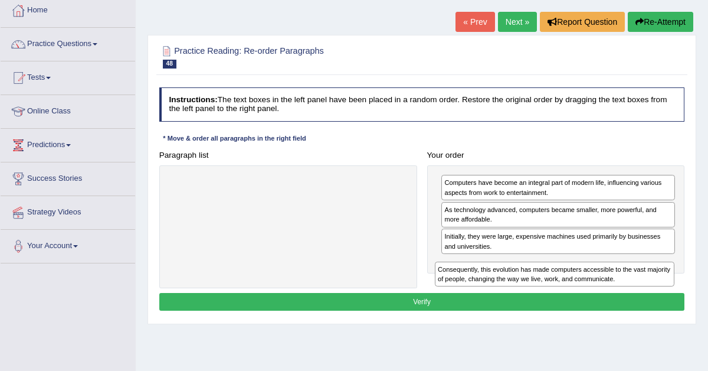
drag, startPoint x: 224, startPoint y: 184, endPoint x: 537, endPoint y: 283, distance: 328.6
click at [537, 283] on div "Paragraph list Consequently, this evolution has made computers accessible to th…" at bounding box center [422, 217] width 536 height 142
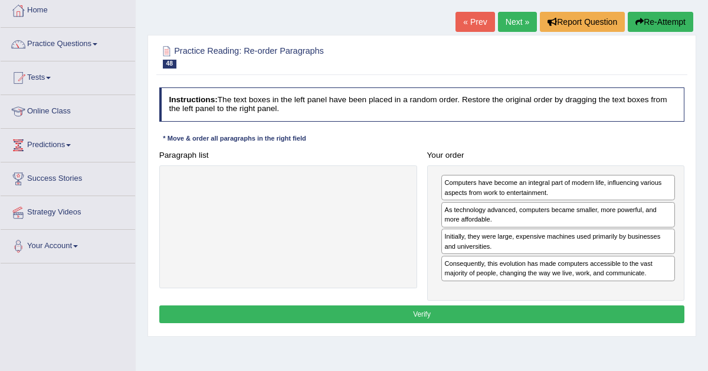
click at [463, 312] on button "Verify" at bounding box center [422, 313] width 526 height 17
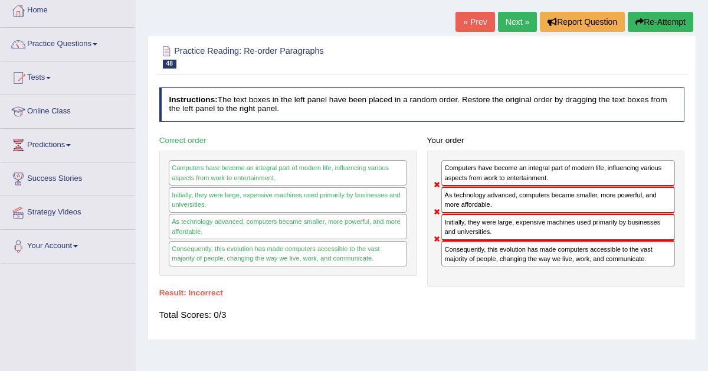
click at [513, 16] on link "Next »" at bounding box center [517, 22] width 39 height 20
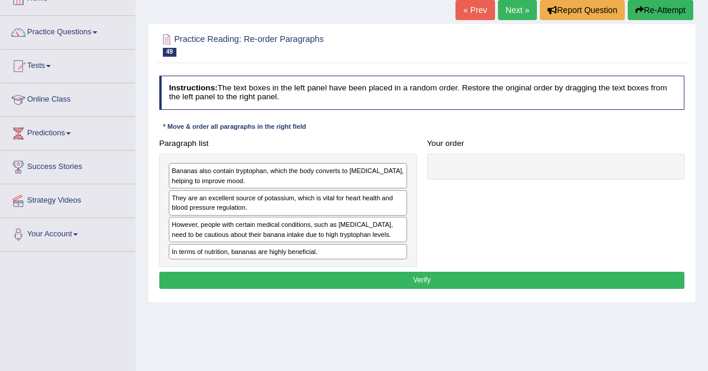
scroll to position [77, 0]
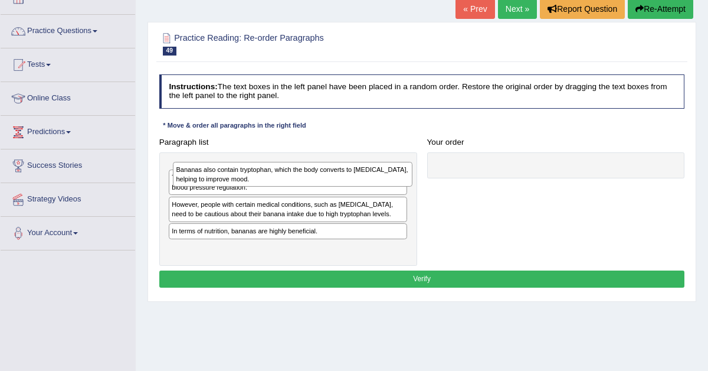
drag, startPoint x: 271, startPoint y: 173, endPoint x: 266, endPoint y: 172, distance: 6.0
click at [267, 172] on div "Bananas also contain tryptophan, which the body converts to [MEDICAL_DATA], hel…" at bounding box center [293, 174] width 240 height 25
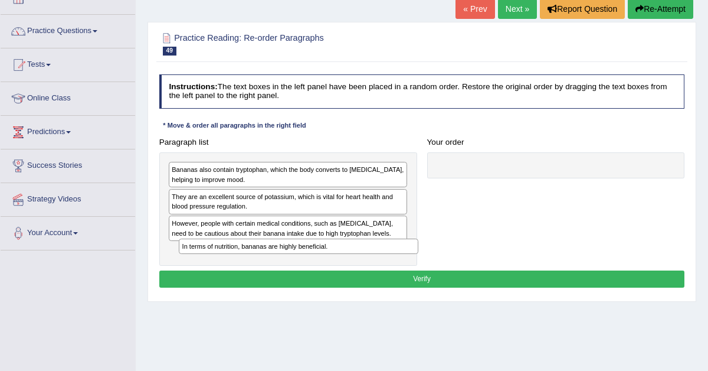
click at [253, 251] on div "In terms of nutrition, bananas are highly beneficial." at bounding box center [299, 245] width 240 height 15
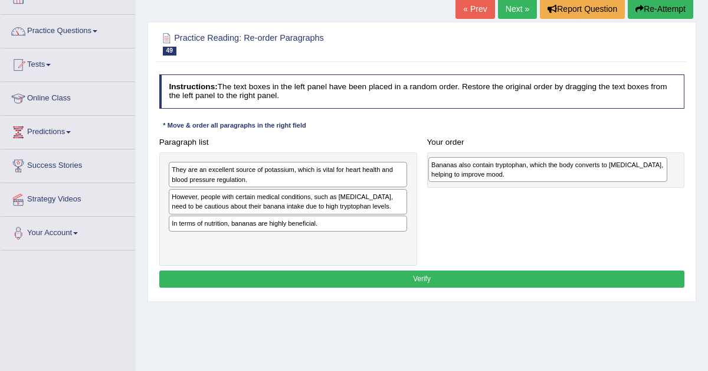
drag, startPoint x: 245, startPoint y: 173, endPoint x: 556, endPoint y: 166, distance: 310.4
click at [556, 166] on div "Bananas also contain tryptophan, which the body converts to [MEDICAL_DATA], hel…" at bounding box center [548, 169] width 240 height 25
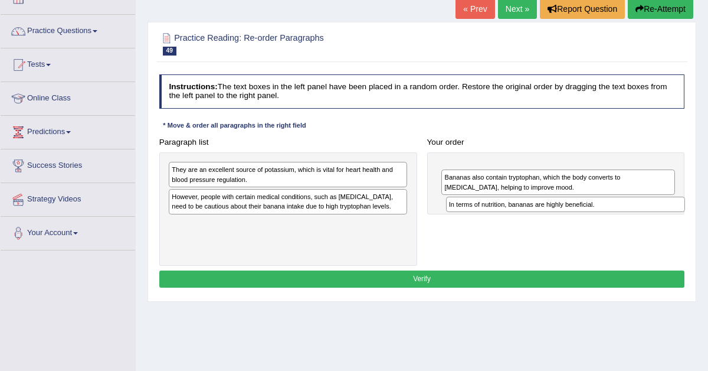
drag, startPoint x: 268, startPoint y: 224, endPoint x: 585, endPoint y: 202, distance: 317.6
click at [585, 203] on div "In terms of nutrition, bananas are highly beneficial." at bounding box center [566, 203] width 240 height 15
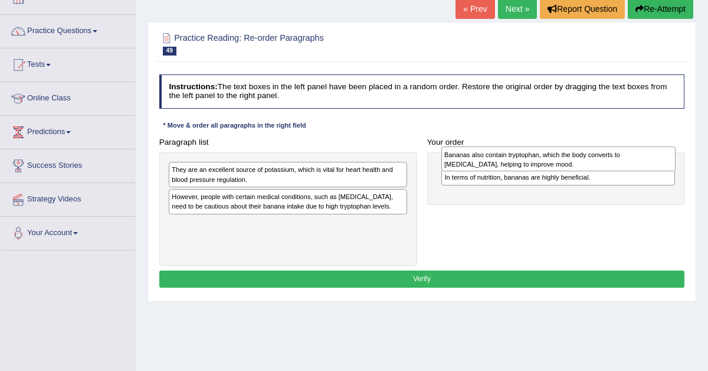
drag, startPoint x: 571, startPoint y: 198, endPoint x: 571, endPoint y: 158, distance: 40.7
click at [571, 158] on div "Bananas also contain tryptophan, which the body converts to [MEDICAL_DATA], hel…" at bounding box center [558, 158] width 234 height 25
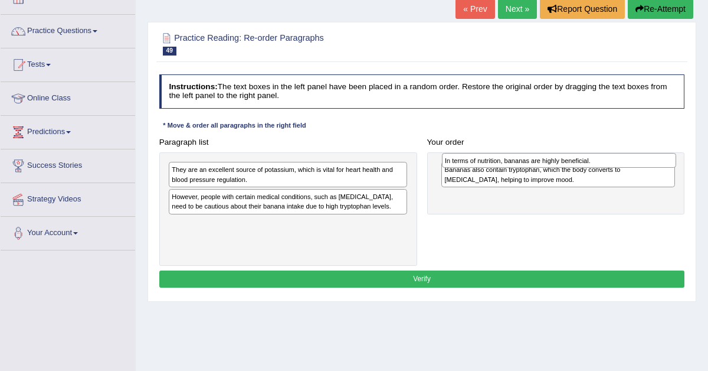
drag, startPoint x: 478, startPoint y: 196, endPoint x: 478, endPoint y: 150, distance: 45.4
click at [478, 153] on div "In terms of nutrition, bananas are highly beneficial." at bounding box center [559, 160] width 234 height 15
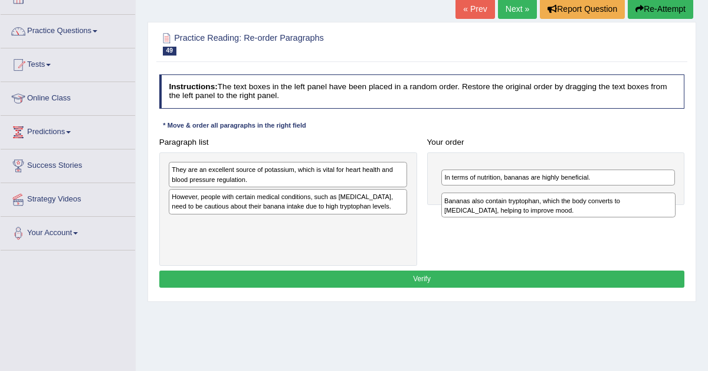
drag, startPoint x: 469, startPoint y: 166, endPoint x: 478, endPoint y: 218, distance: 52.7
click at [478, 217] on div "Bananas also contain tryptophan, which the body converts to [MEDICAL_DATA], hel…" at bounding box center [558, 204] width 234 height 25
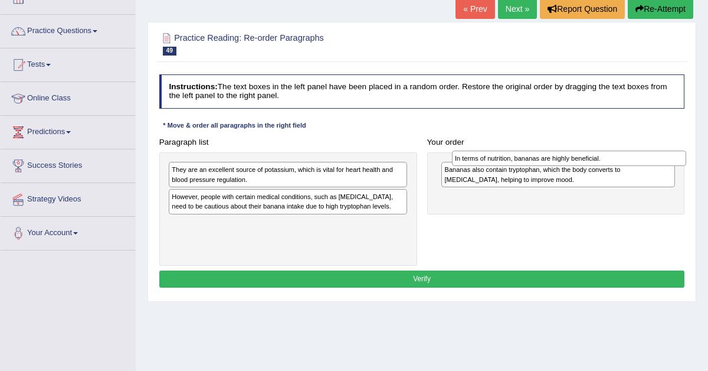
drag, startPoint x: 474, startPoint y: 195, endPoint x: 486, endPoint y: 152, distance: 45.4
click at [486, 152] on div "In terms of nutrition, bananas are highly beneficial." at bounding box center [569, 157] width 234 height 15
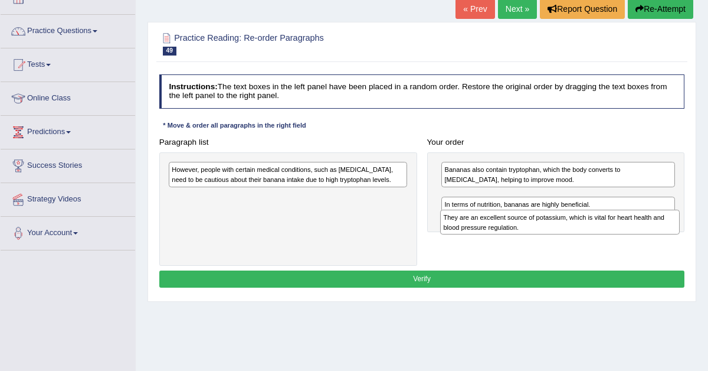
drag, startPoint x: 358, startPoint y: 172, endPoint x: 678, endPoint y: 231, distance: 325.8
click at [677, 230] on div "They are an excellent source of potassium, which is vital for heart health and …" at bounding box center [560, 221] width 240 height 25
drag, startPoint x: 631, startPoint y: 222, endPoint x: 631, endPoint y: 204, distance: 18.3
click at [631, 212] on div "In terms of nutrition, bananas are highly beneficial." at bounding box center [558, 219] width 234 height 15
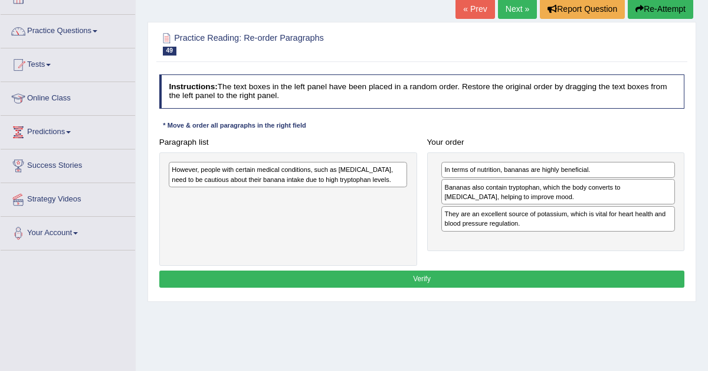
drag, startPoint x: 611, startPoint y: 195, endPoint x: 615, endPoint y: 136, distance: 58.6
click at [614, 179] on div "Bananas also contain tryptophan, which the body converts to [MEDICAL_DATA], hel…" at bounding box center [558, 191] width 234 height 25
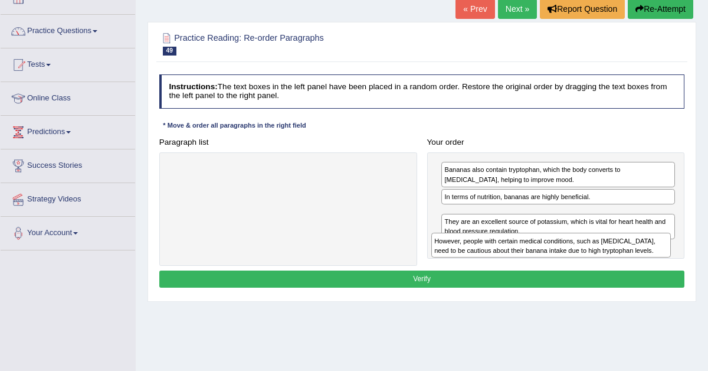
drag, startPoint x: 343, startPoint y: 170, endPoint x: 659, endPoint y: 253, distance: 326.4
click at [658, 253] on div "However, people with certain medical conditions, such as [MEDICAL_DATA], need t…" at bounding box center [551, 244] width 240 height 25
drag, startPoint x: 579, startPoint y: 219, endPoint x: 579, endPoint y: 263, distance: 43.7
click at [579, 255] on div "However, people with certain medical conditions, such as [MEDICAL_DATA], need t…" at bounding box center [560, 242] width 234 height 25
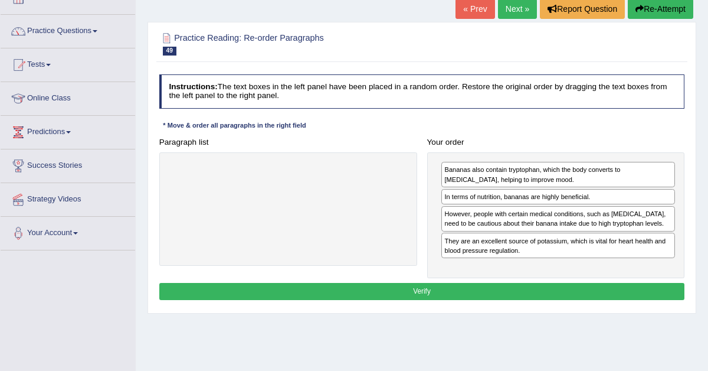
click at [478, 288] on button "Verify" at bounding box center [422, 291] width 526 height 17
